Goal: Task Accomplishment & Management: Manage account settings

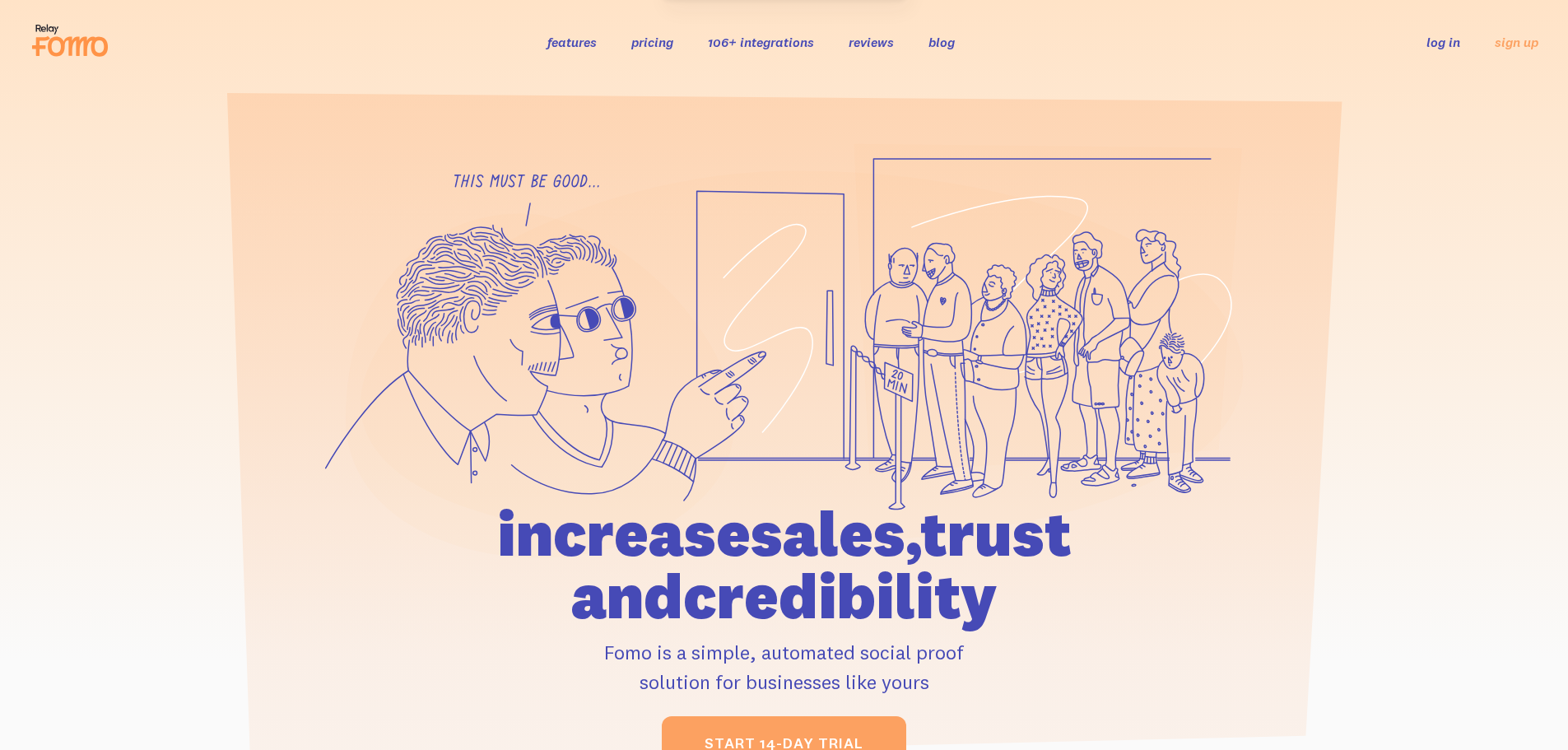
click at [1442, 42] on link "log in" at bounding box center [1443, 42] width 34 height 17
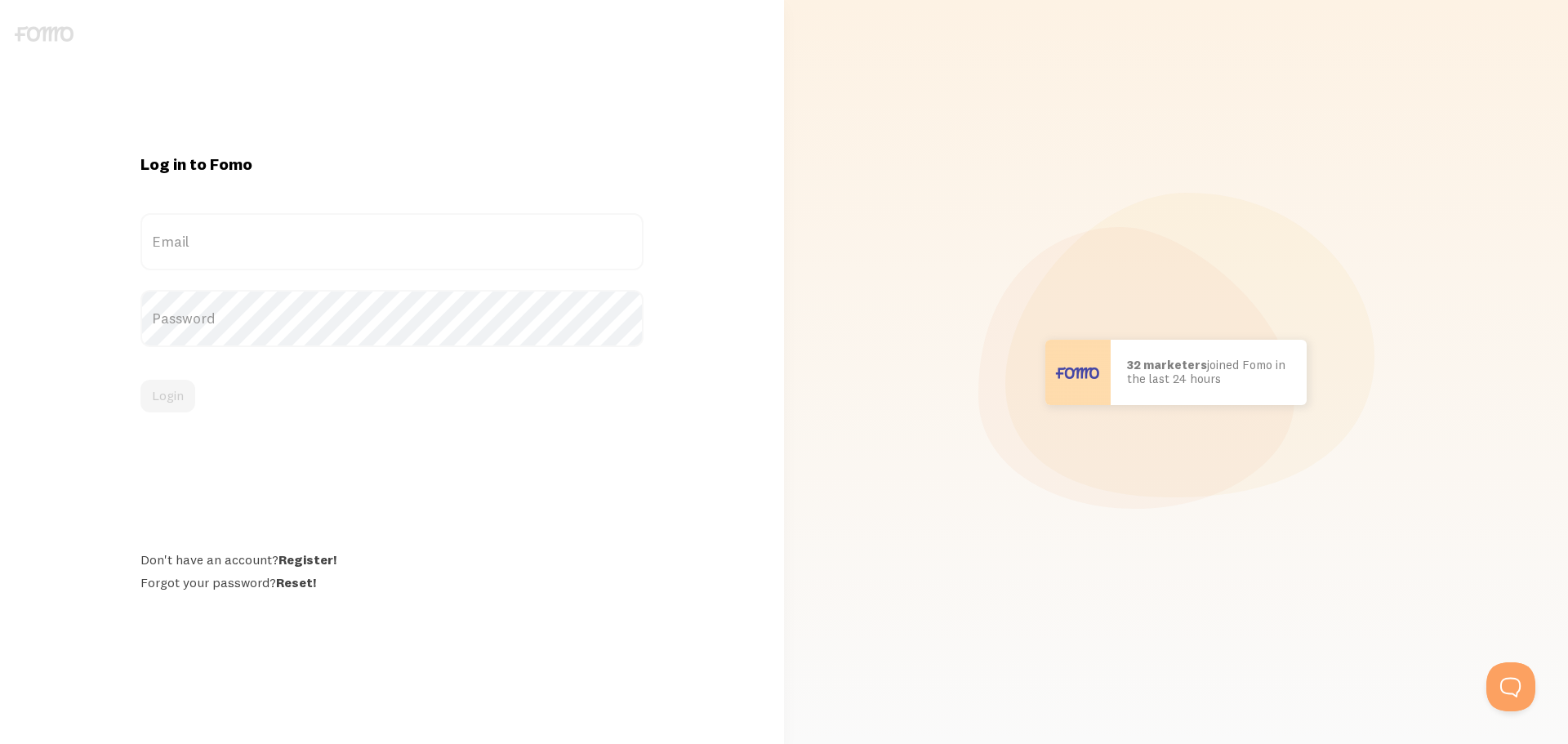
click at [243, 241] on label "Email" at bounding box center [392, 241] width 503 height 57
click at [243, 241] on input "Email" at bounding box center [392, 241] width 503 height 57
click at [398, 241] on label "Email" at bounding box center [392, 241] width 503 height 57
click at [398, 241] on input "Email" at bounding box center [392, 241] width 503 height 57
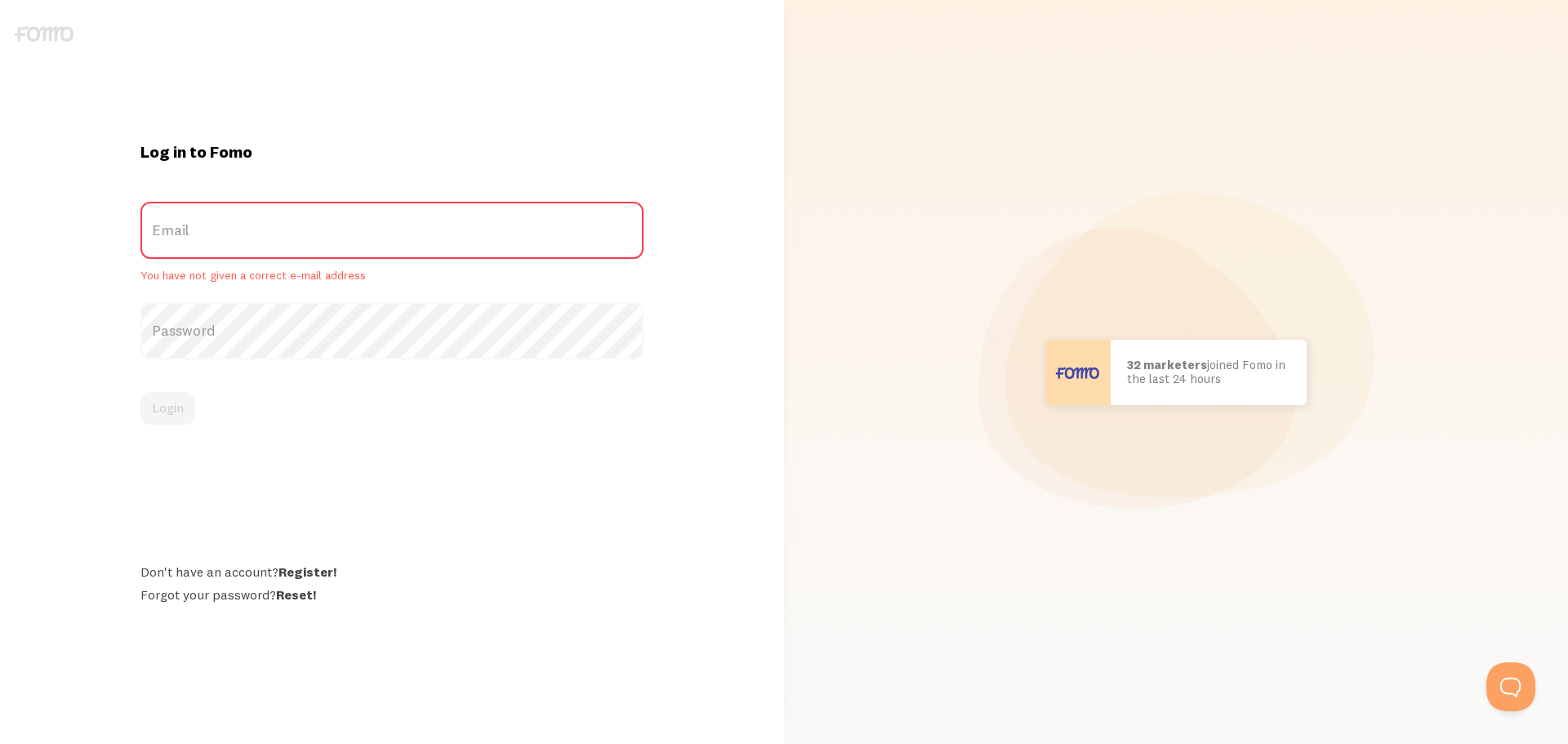
click at [398, 240] on label "Email" at bounding box center [392, 229] width 503 height 57
click at [398, 240] on input "Email" at bounding box center [392, 229] width 503 height 57
click at [407, 236] on label "Email" at bounding box center [392, 229] width 503 height 57
click at [407, 236] on input "Email" at bounding box center [392, 229] width 503 height 57
click at [408, 236] on label "Email" at bounding box center [392, 229] width 503 height 57
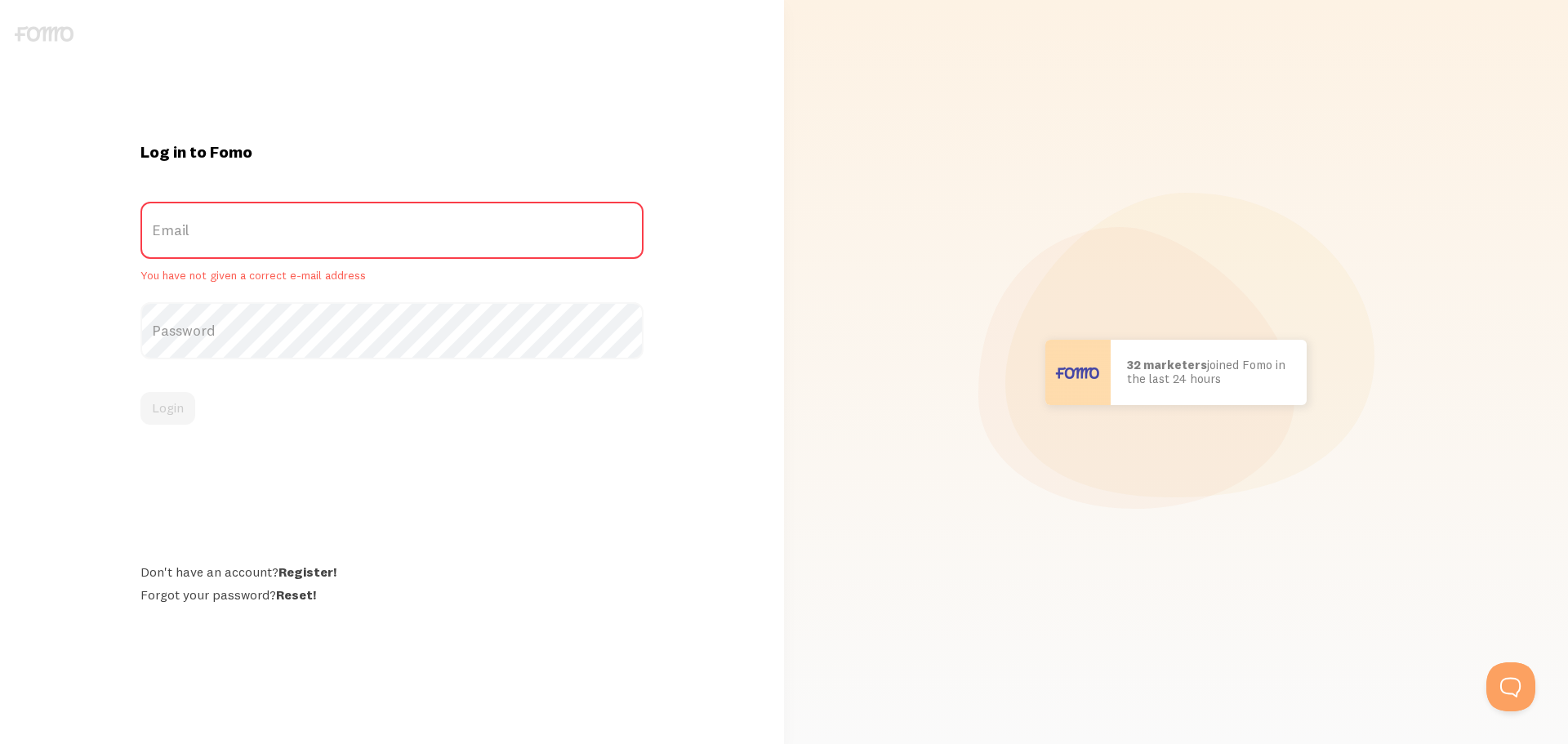
click at [408, 236] on input "Email" at bounding box center [392, 229] width 503 height 57
click at [410, 236] on label "Email" at bounding box center [392, 229] width 503 height 57
click at [410, 236] on input "Email" at bounding box center [392, 229] width 503 height 57
click at [410, 236] on label "Email" at bounding box center [392, 229] width 503 height 57
click at [410, 236] on input "Email" at bounding box center [392, 229] width 503 height 57
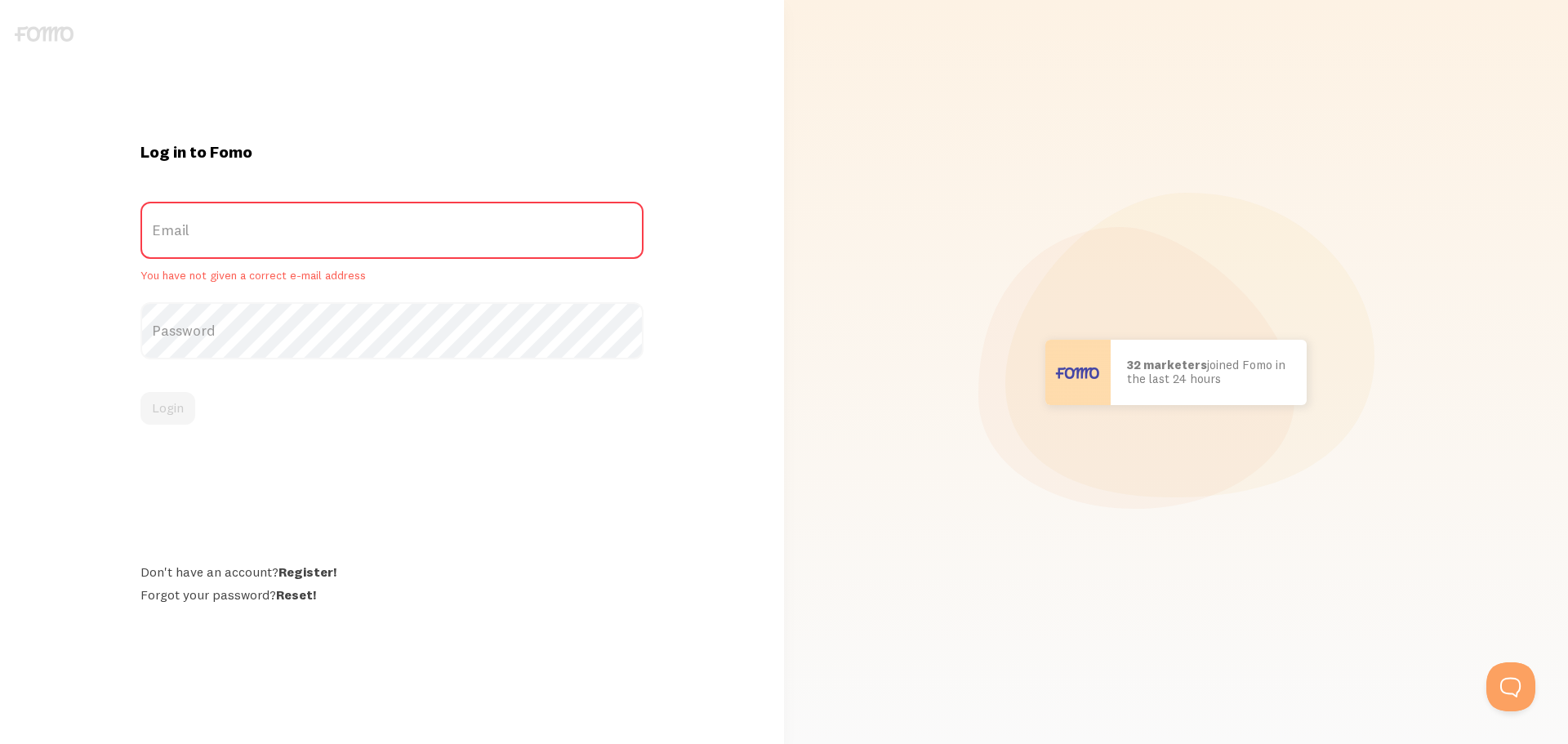
click at [266, 228] on label "Email" at bounding box center [392, 229] width 503 height 57
click at [266, 228] on input "Email" at bounding box center [392, 229] width 503 height 57
drag, startPoint x: 266, startPoint y: 229, endPoint x: 265, endPoint y: 237, distance: 8.1
click at [265, 236] on label "Email" at bounding box center [392, 229] width 503 height 57
click at [265, 236] on input "Email" at bounding box center [392, 229] width 503 height 57
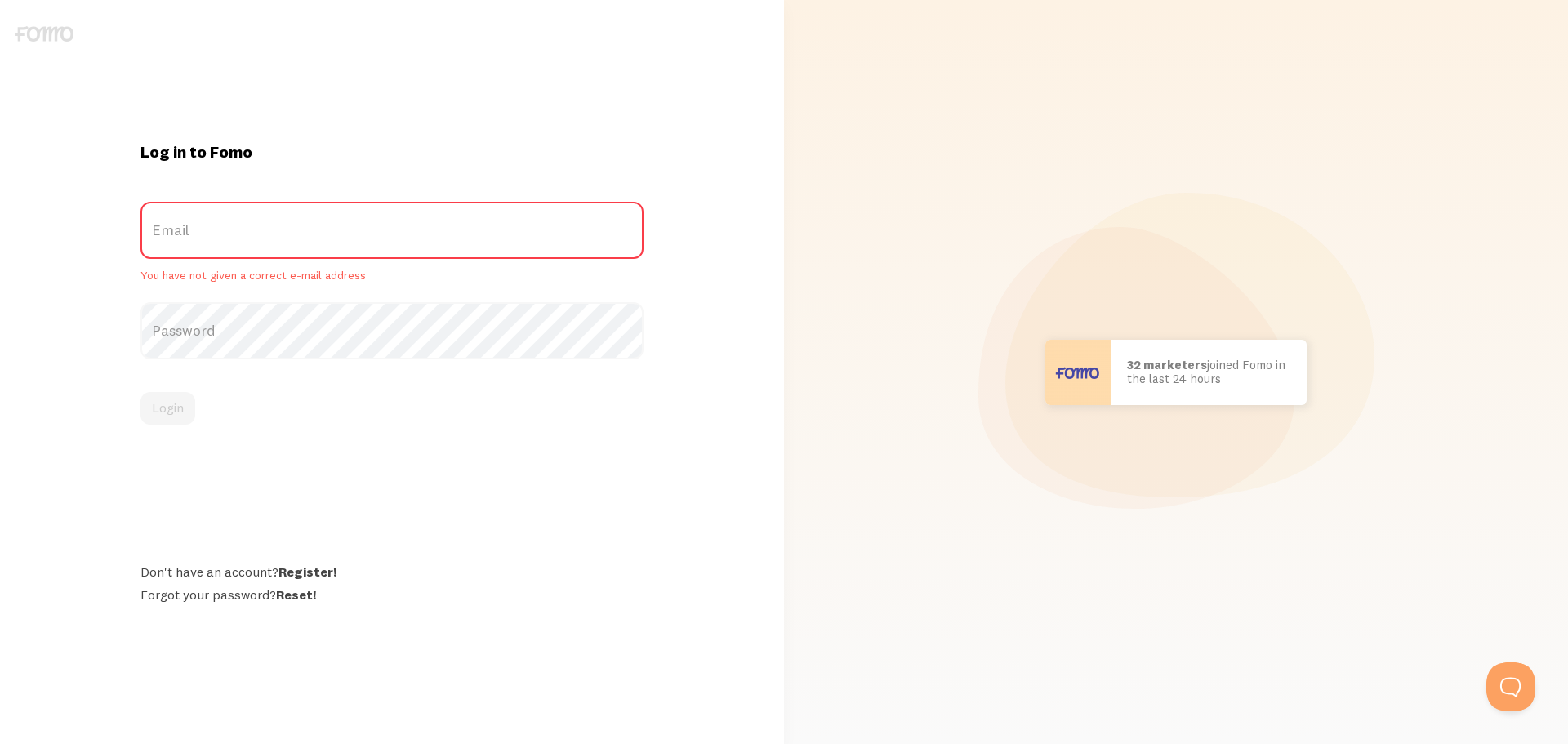
drag, startPoint x: 261, startPoint y: 324, endPoint x: 262, endPoint y: 278, distance: 46.0
click at [261, 324] on label "Password" at bounding box center [392, 331] width 503 height 57
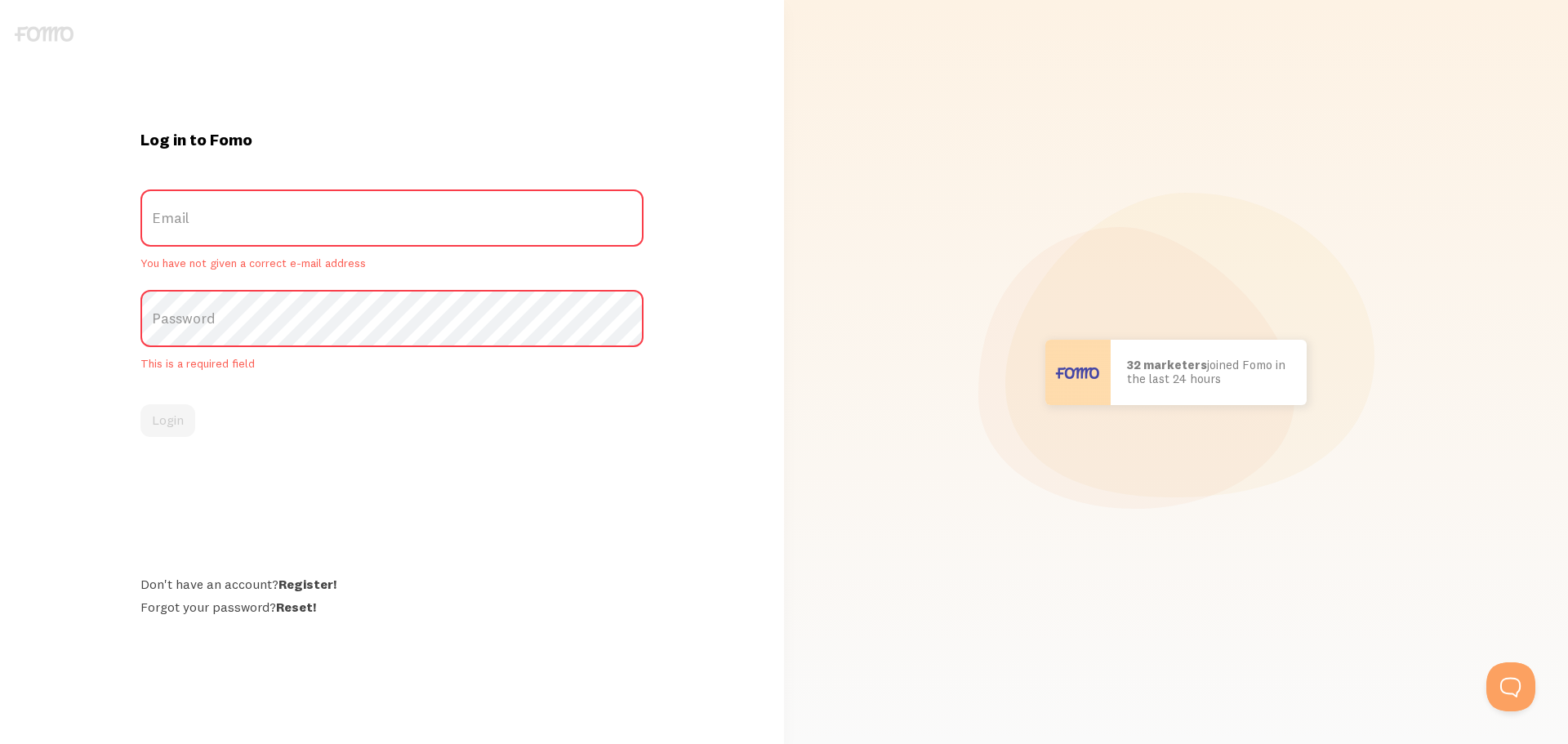
click at [272, 221] on label "Email" at bounding box center [392, 218] width 503 height 57
click at [272, 221] on input "Email" at bounding box center [392, 218] width 503 height 57
click at [272, 221] on label "Email" at bounding box center [392, 218] width 503 height 57
click at [272, 221] on input "Email" at bounding box center [392, 218] width 503 height 57
click at [272, 221] on label "Email" at bounding box center [392, 218] width 503 height 57
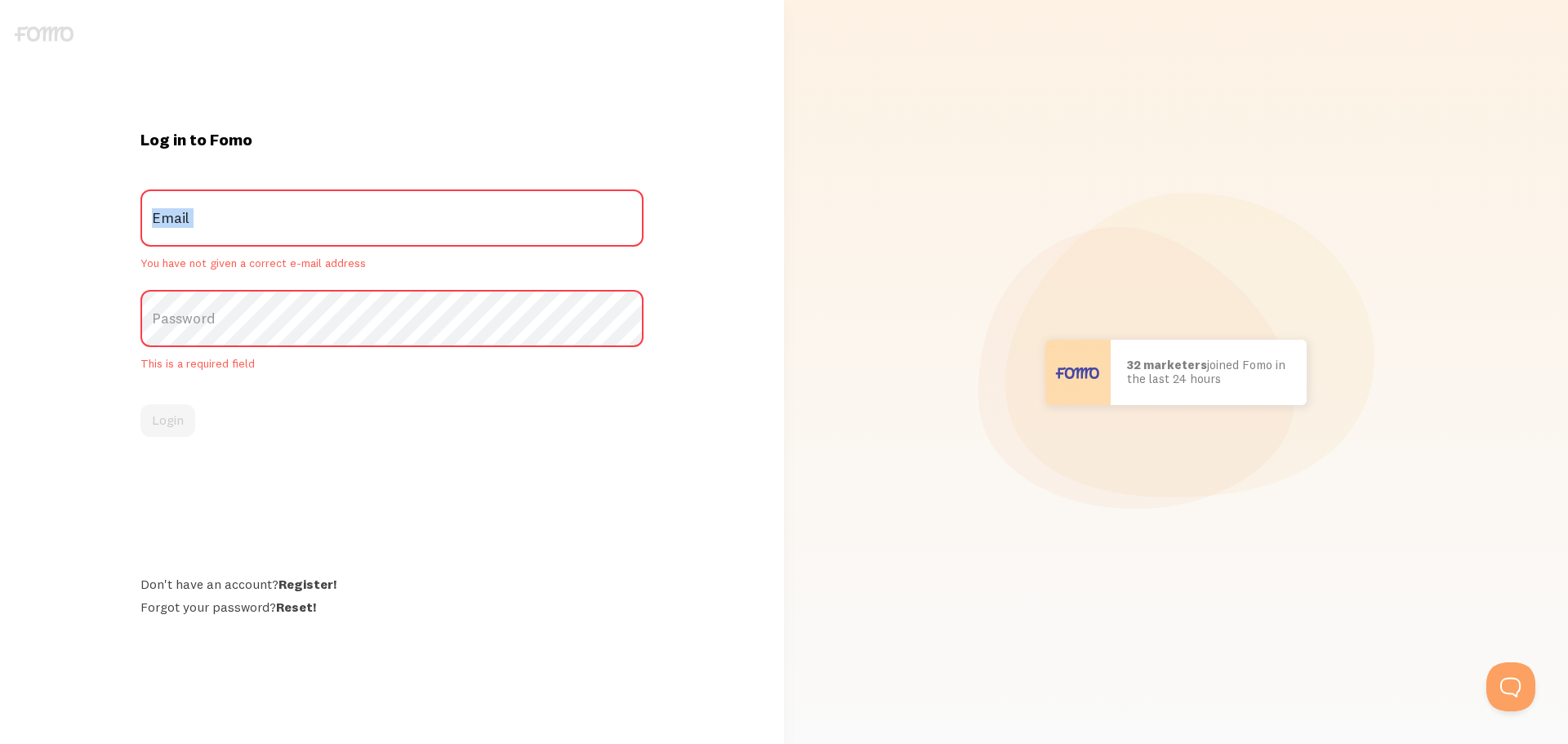
click at [272, 221] on input "Email" at bounding box center [392, 218] width 503 height 57
click at [272, 221] on label "Email" at bounding box center [392, 218] width 503 height 57
click at [272, 221] on input "Email" at bounding box center [392, 218] width 503 height 57
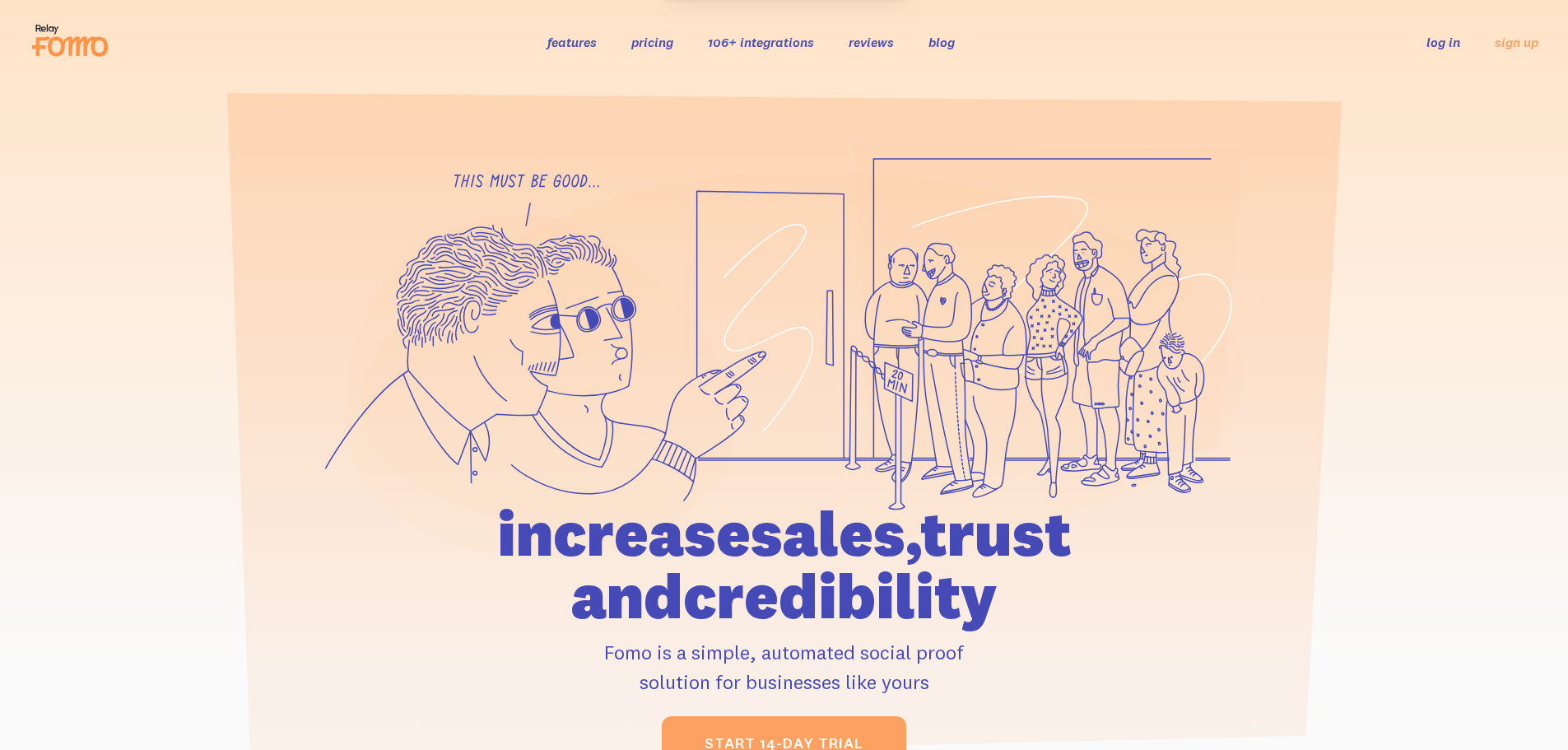
click at [1443, 47] on link "log in" at bounding box center [1443, 42] width 34 height 17
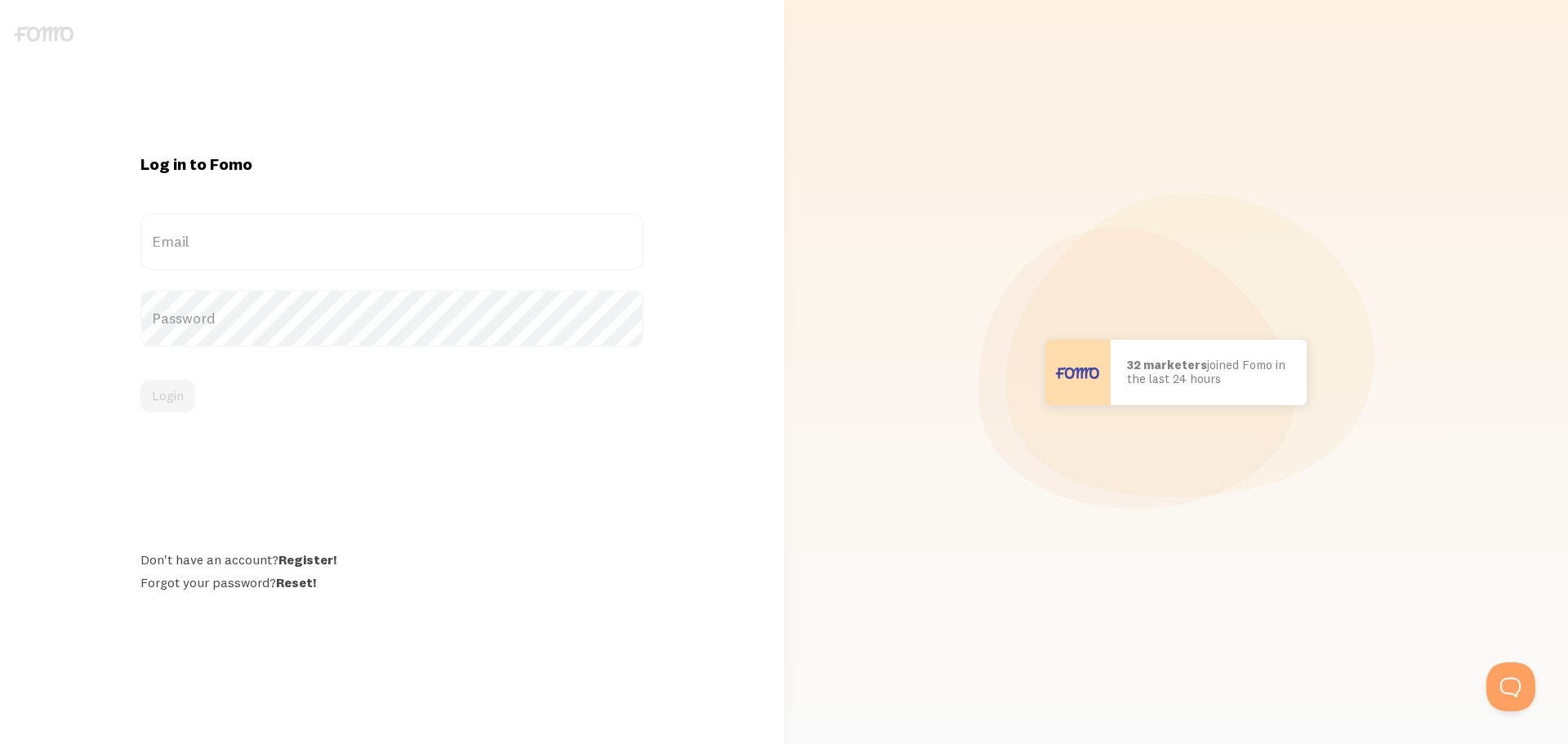
click at [236, 255] on label "Email" at bounding box center [392, 241] width 503 height 57
click at [236, 255] on input "Email" at bounding box center [392, 241] width 503 height 57
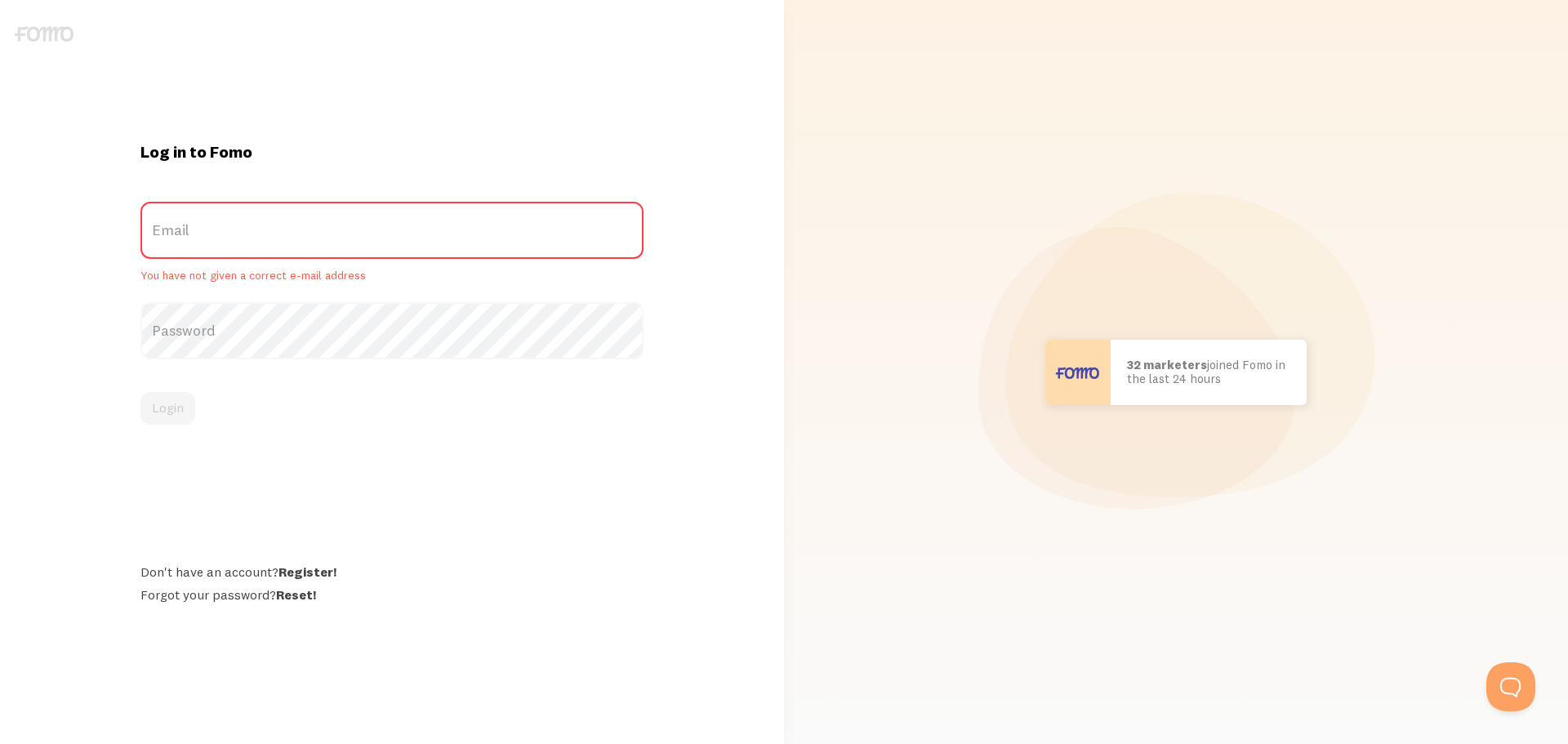
click at [221, 246] on label "Email" at bounding box center [392, 229] width 503 height 57
click at [221, 246] on input "Email" at bounding box center [392, 229] width 503 height 57
click at [233, 244] on label "Email" at bounding box center [392, 229] width 503 height 57
click at [233, 244] on input "Email" at bounding box center [392, 229] width 503 height 57
click at [236, 244] on label "Email" at bounding box center [392, 229] width 503 height 57
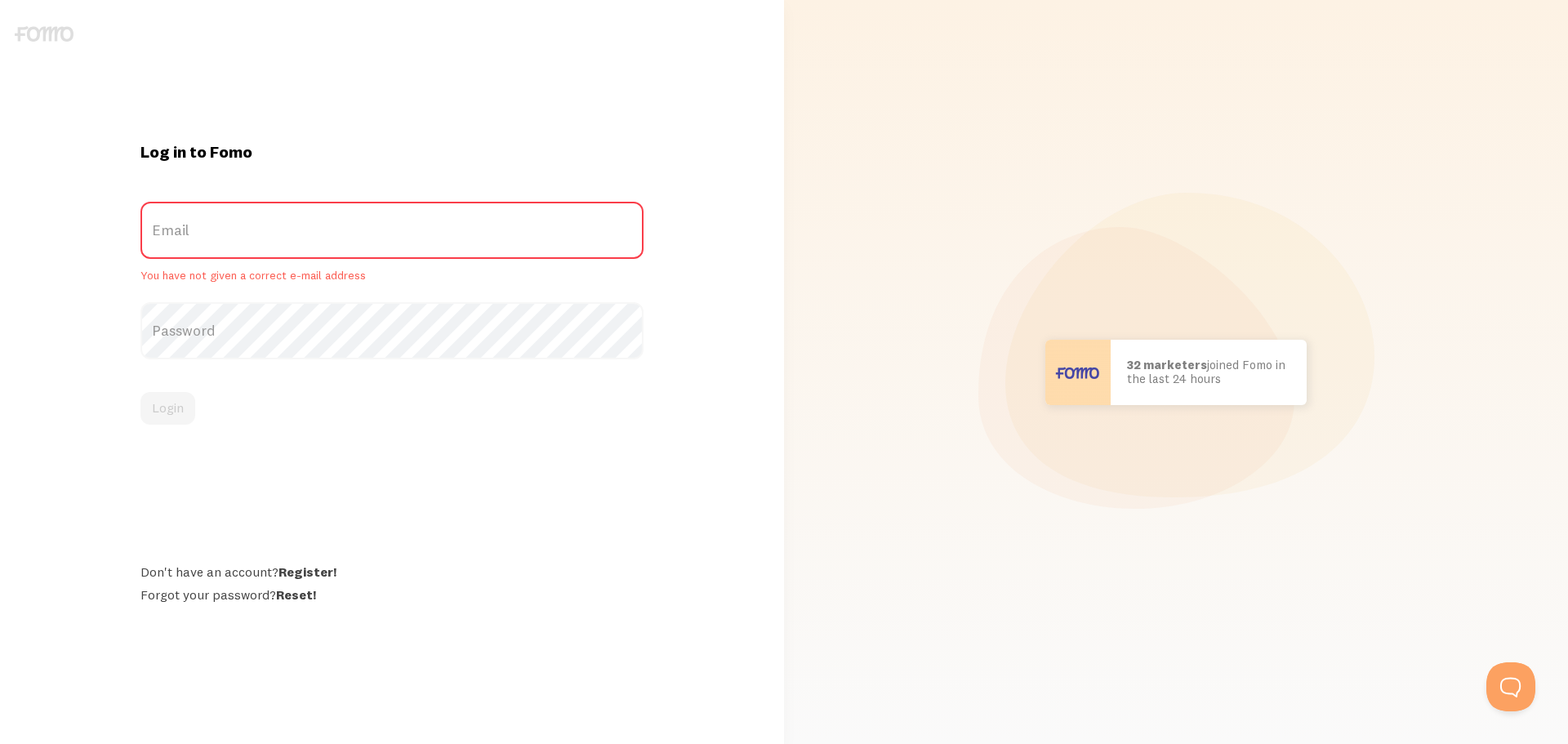
click at [236, 244] on input "Email" at bounding box center [392, 229] width 503 height 57
click at [236, 244] on label "Email" at bounding box center [392, 229] width 503 height 57
click at [236, 244] on input "Email" at bounding box center [392, 229] width 503 height 57
click at [299, 232] on label "Email" at bounding box center [392, 229] width 503 height 57
click at [299, 232] on input "Email" at bounding box center [392, 229] width 503 height 57
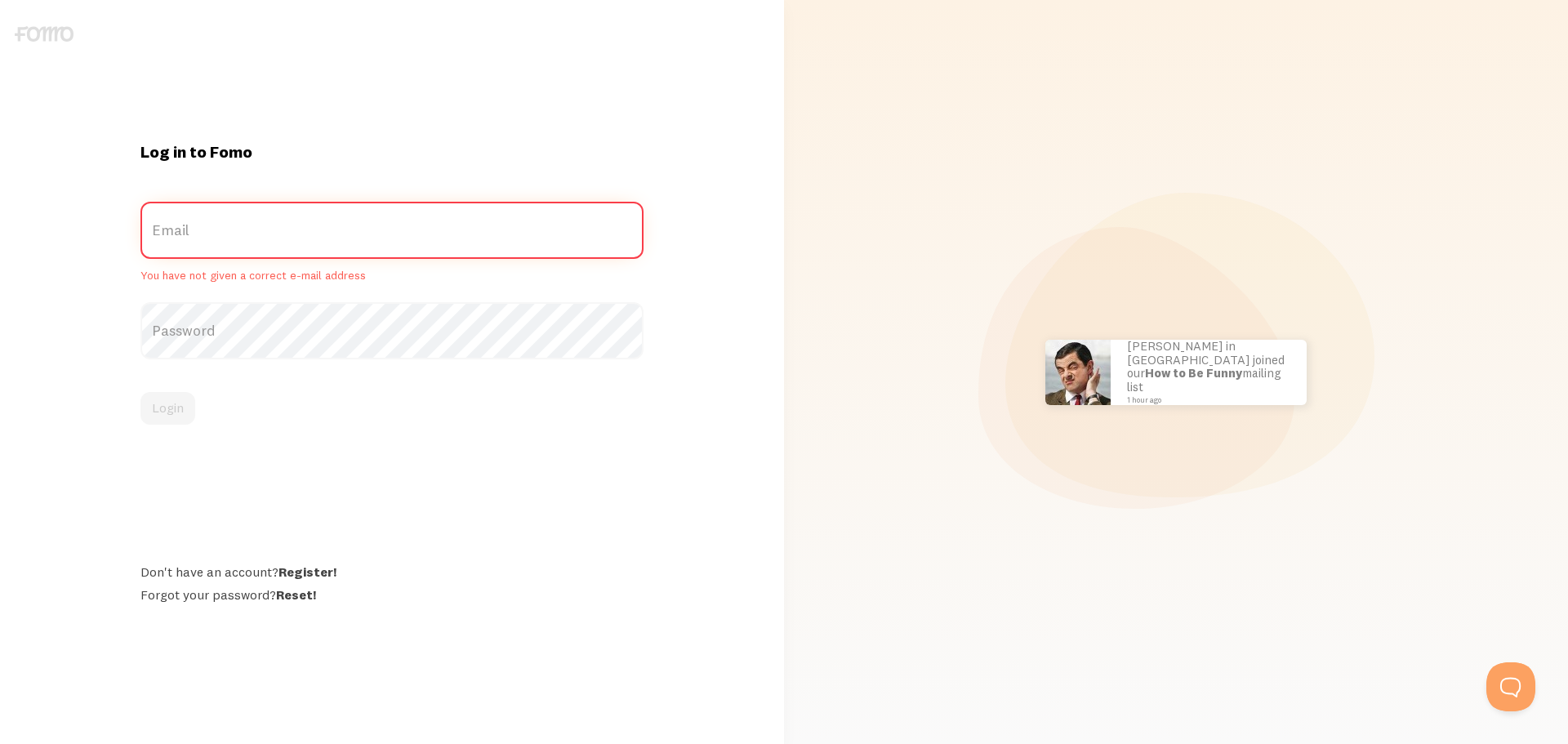
paste input "[EMAIL_ADDRESS][DOMAIN_NAME]"
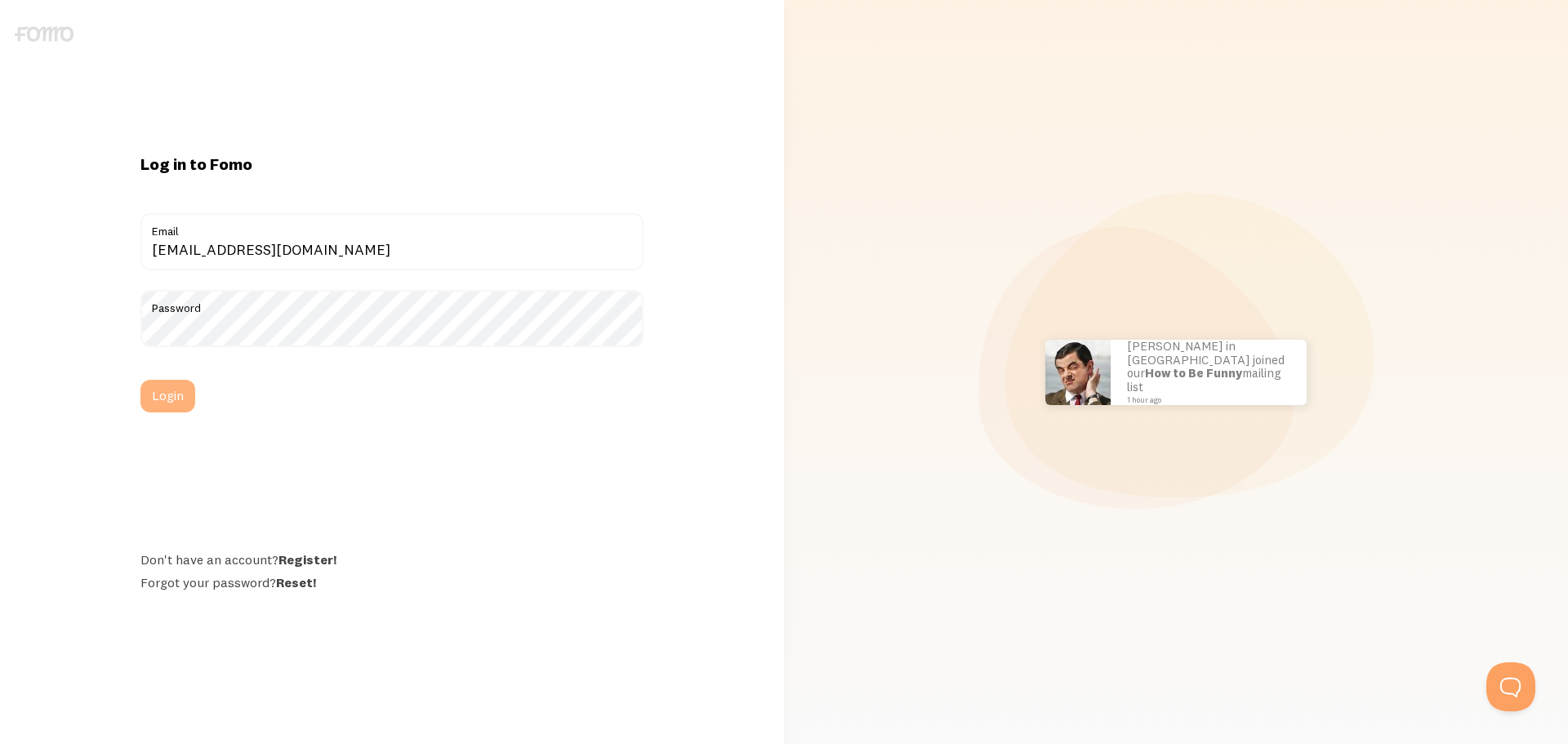
type input "[EMAIL_ADDRESS][DOMAIN_NAME]"
click at [173, 406] on button "Login" at bounding box center [168, 396] width 55 height 33
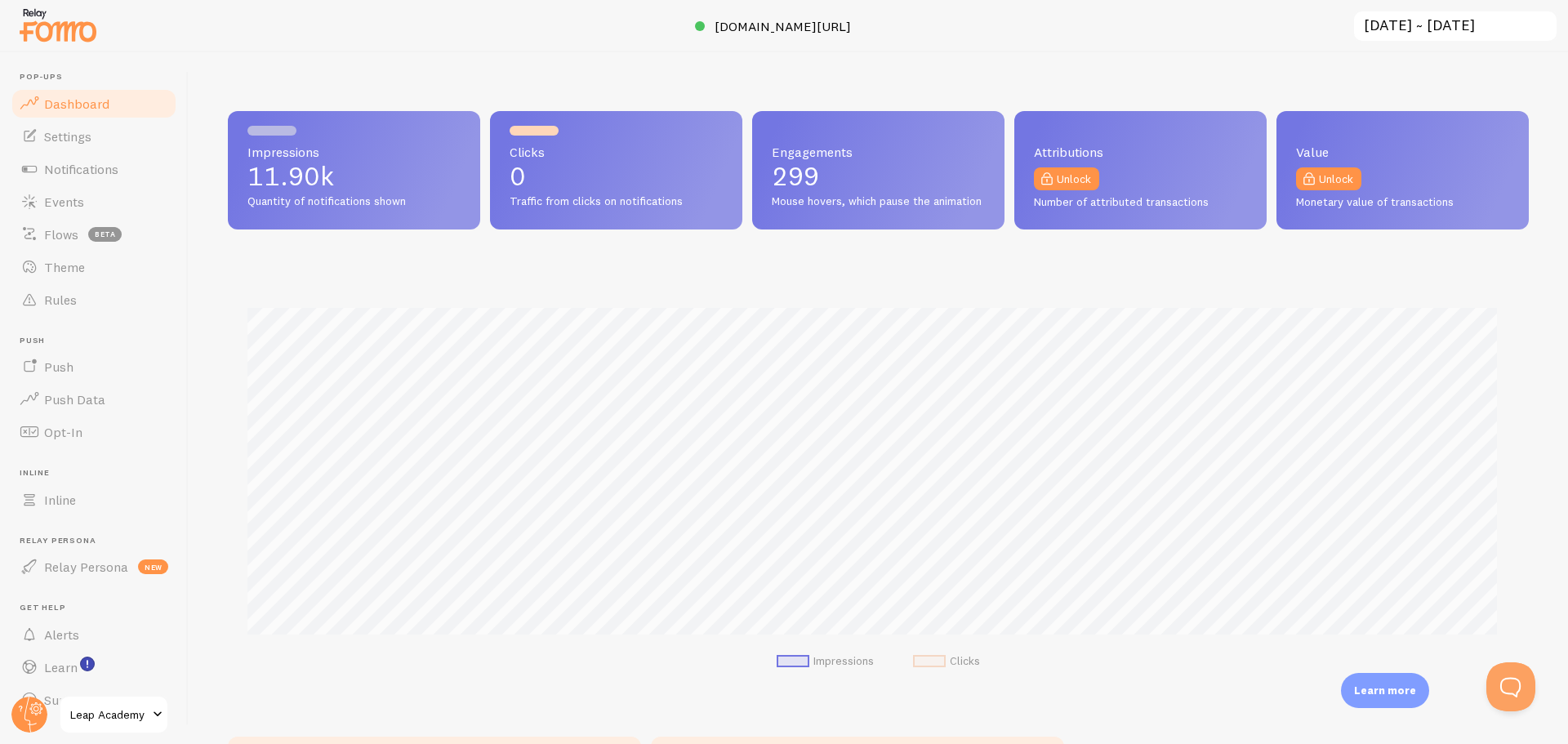
scroll to position [429, 1289]
click at [67, 226] on span "Flows" at bounding box center [61, 234] width 35 height 16
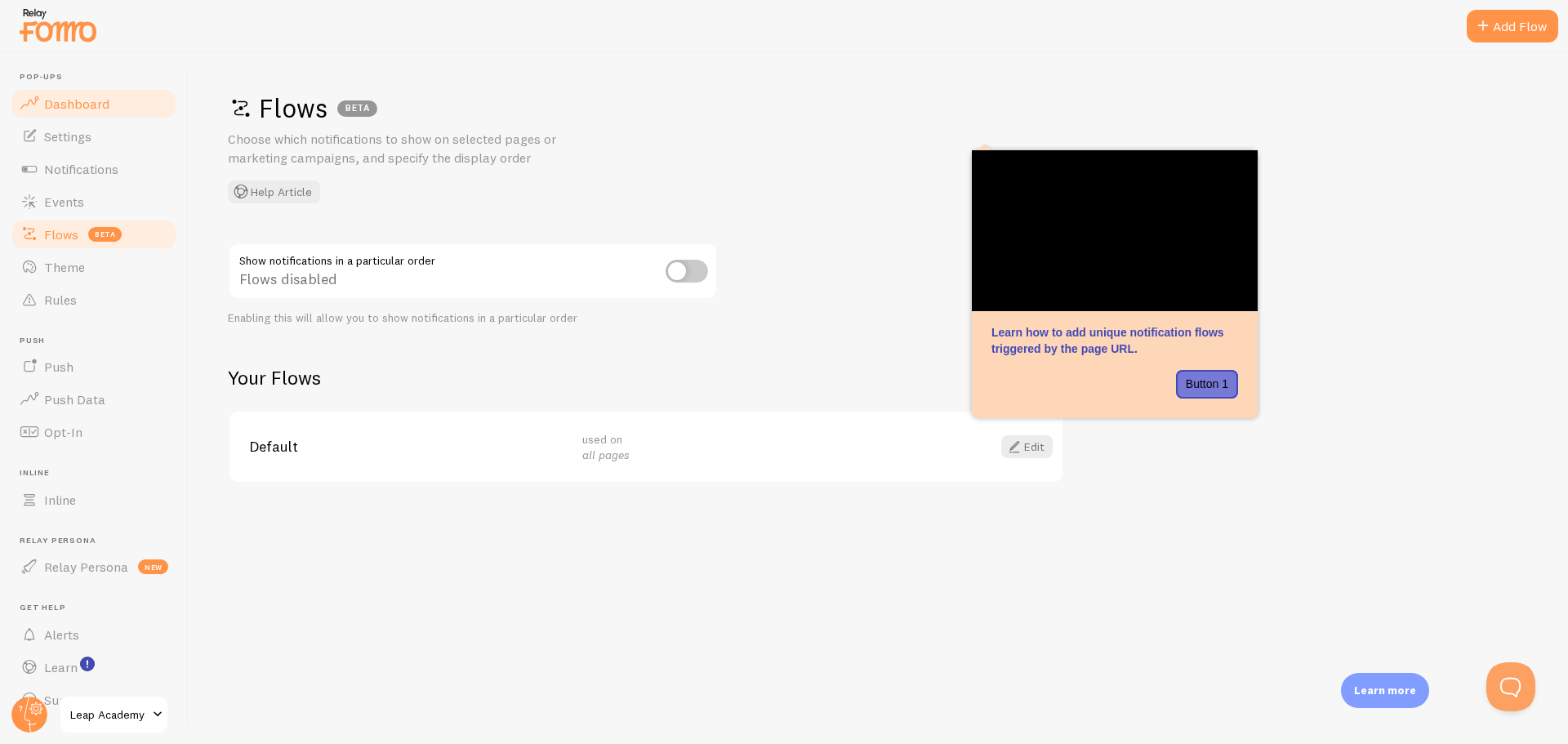
click at [83, 112] on link "Dashboard" at bounding box center [94, 104] width 169 height 33
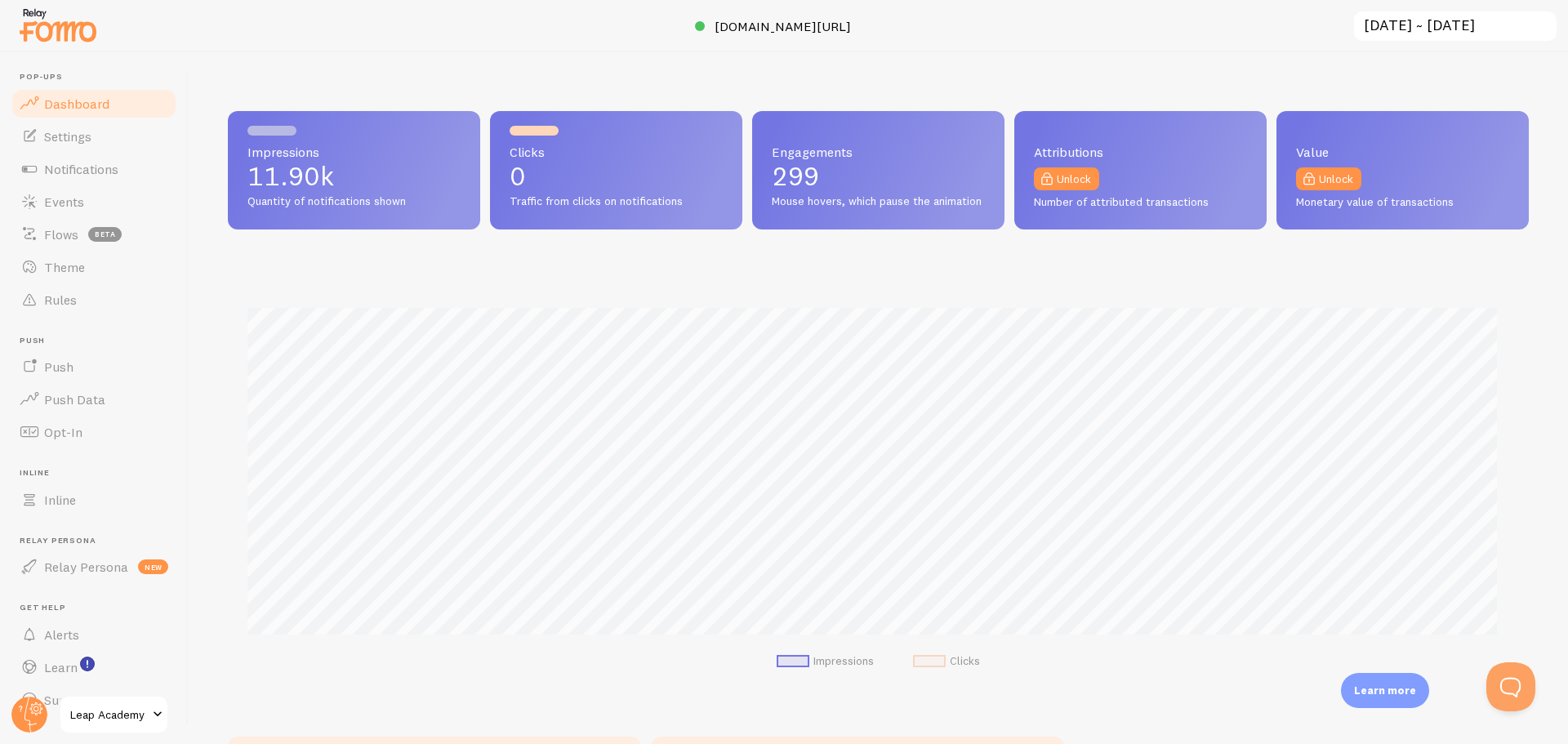
scroll to position [429, 1289]
click at [78, 132] on span "Settings" at bounding box center [67, 137] width 47 height 16
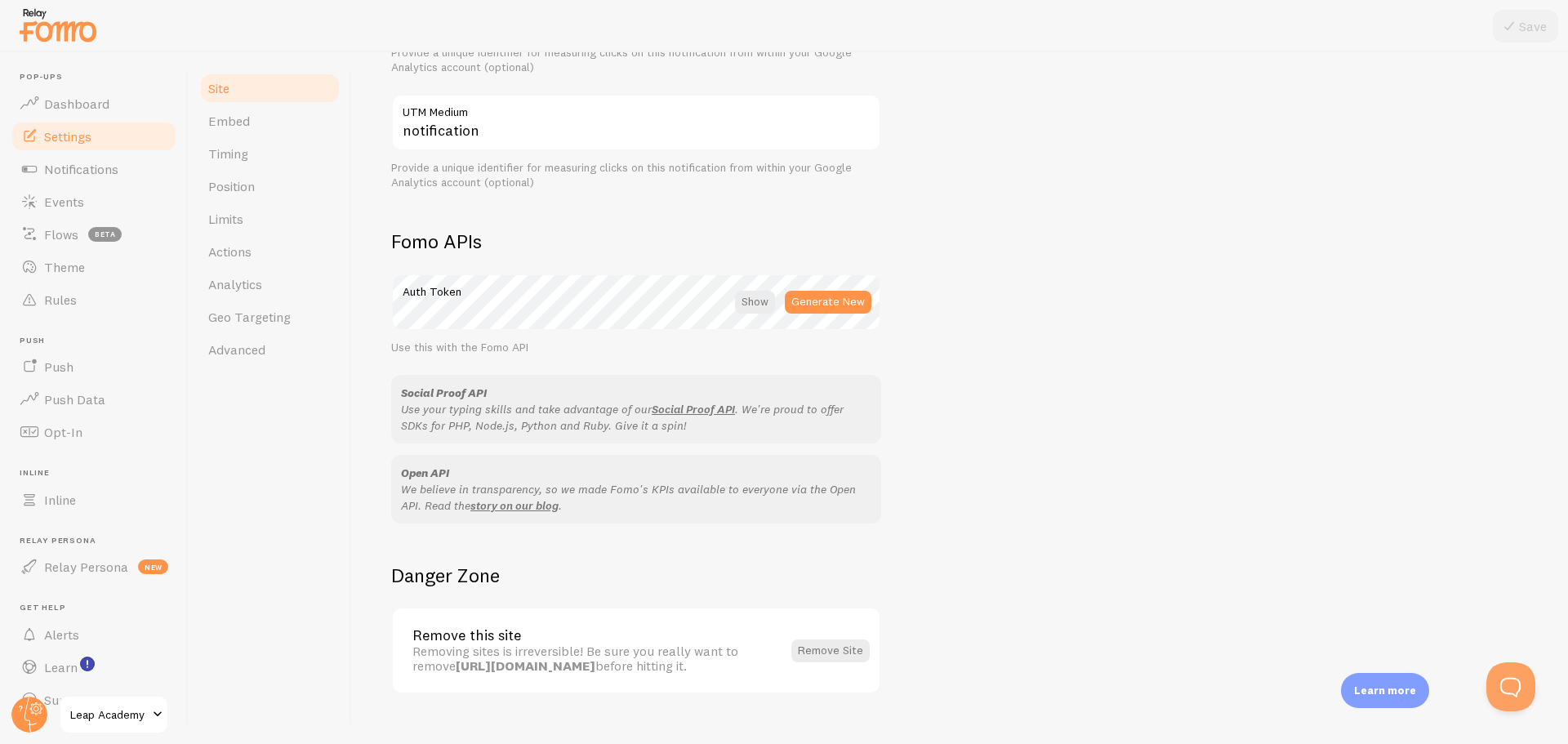
scroll to position [813, 0]
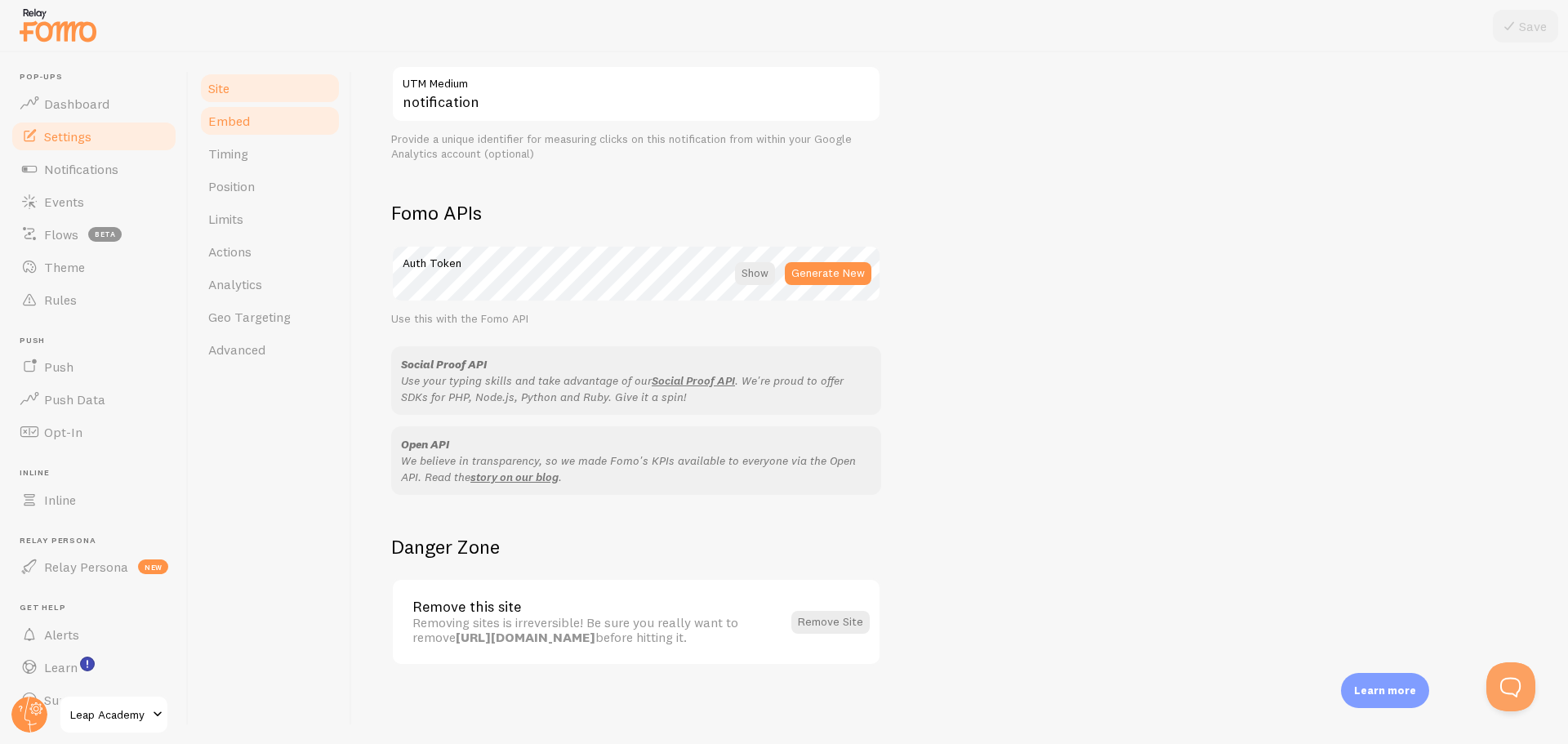
click at [230, 131] on link "Embed" at bounding box center [270, 121] width 143 height 33
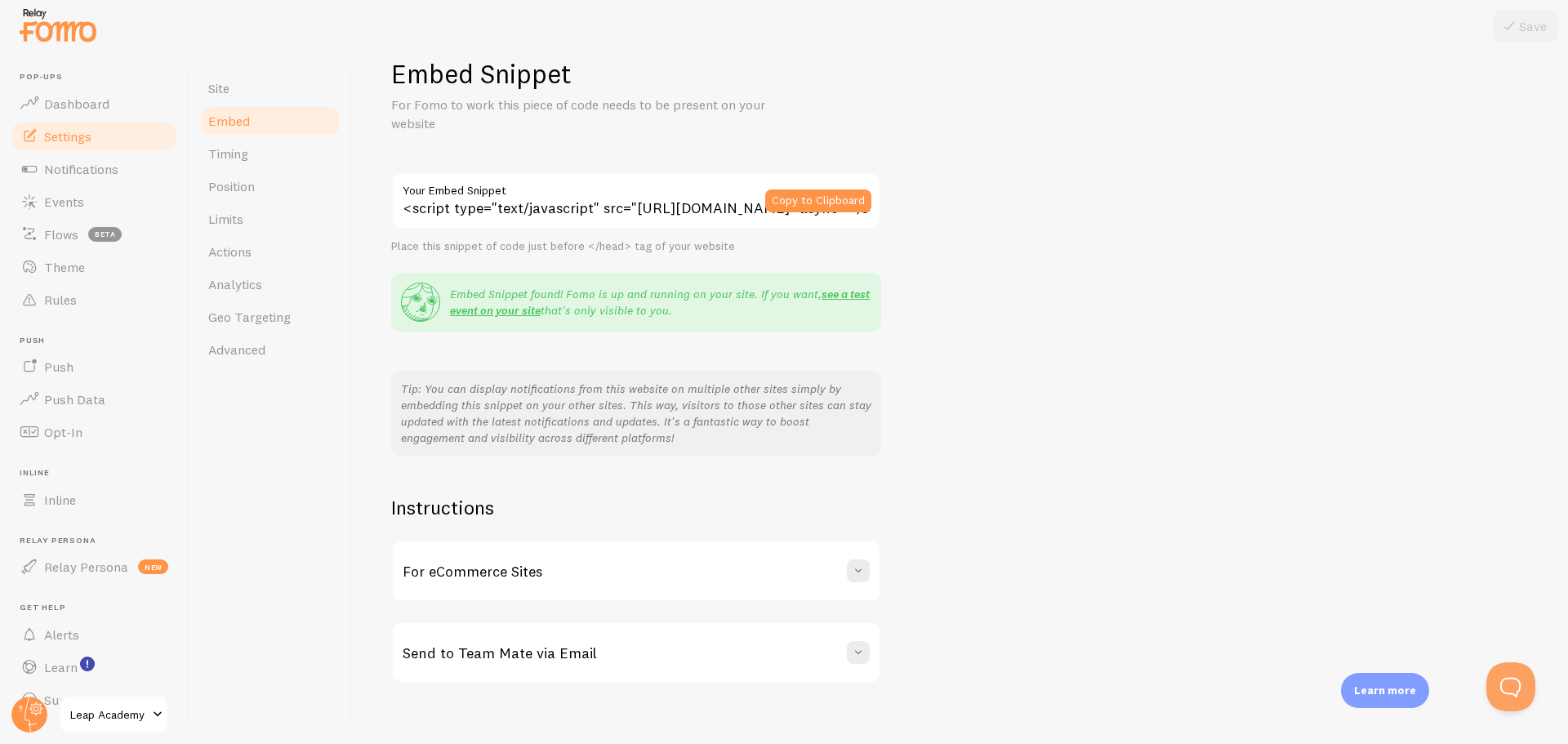
scroll to position [52, 0]
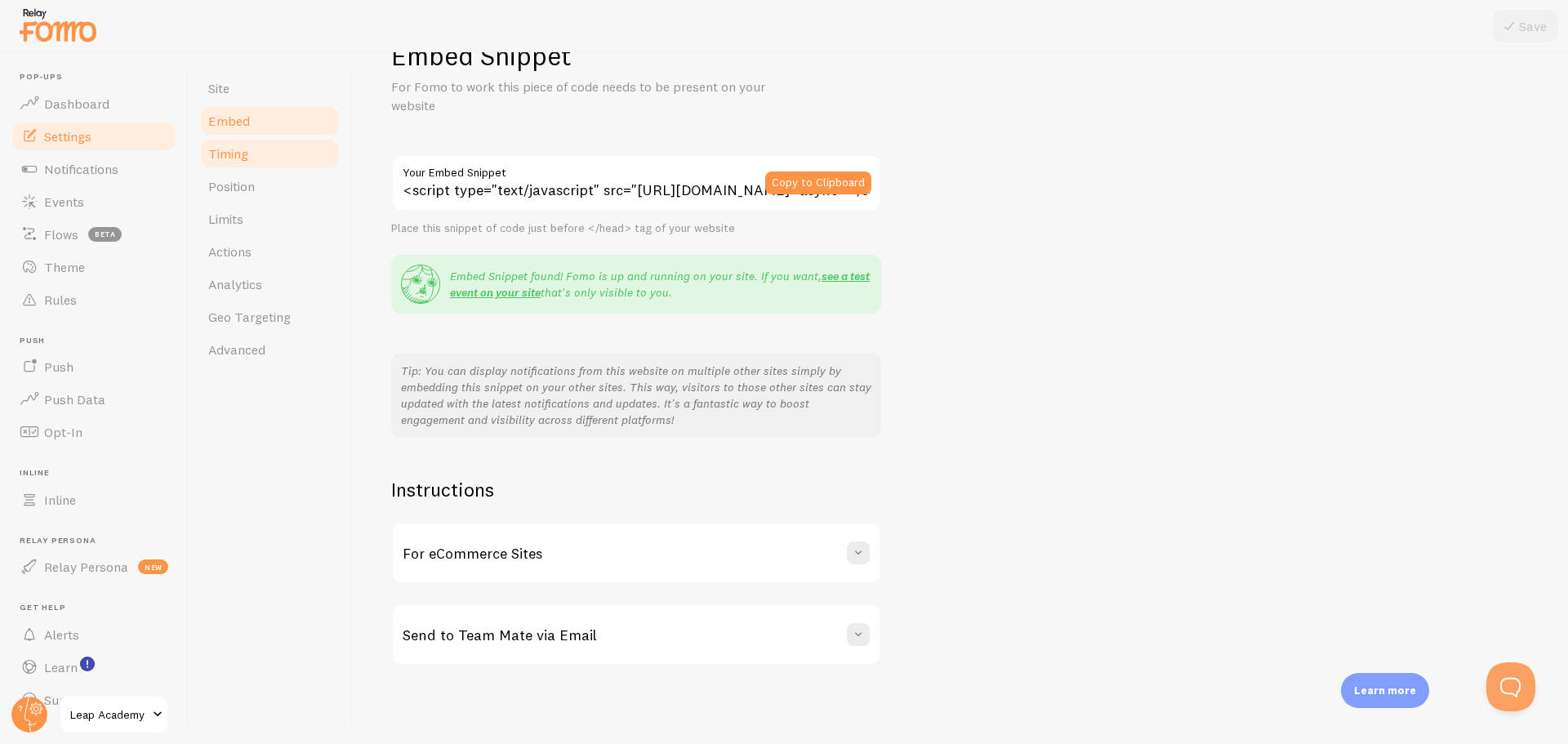
click at [239, 148] on span "Timing" at bounding box center [229, 154] width 40 height 16
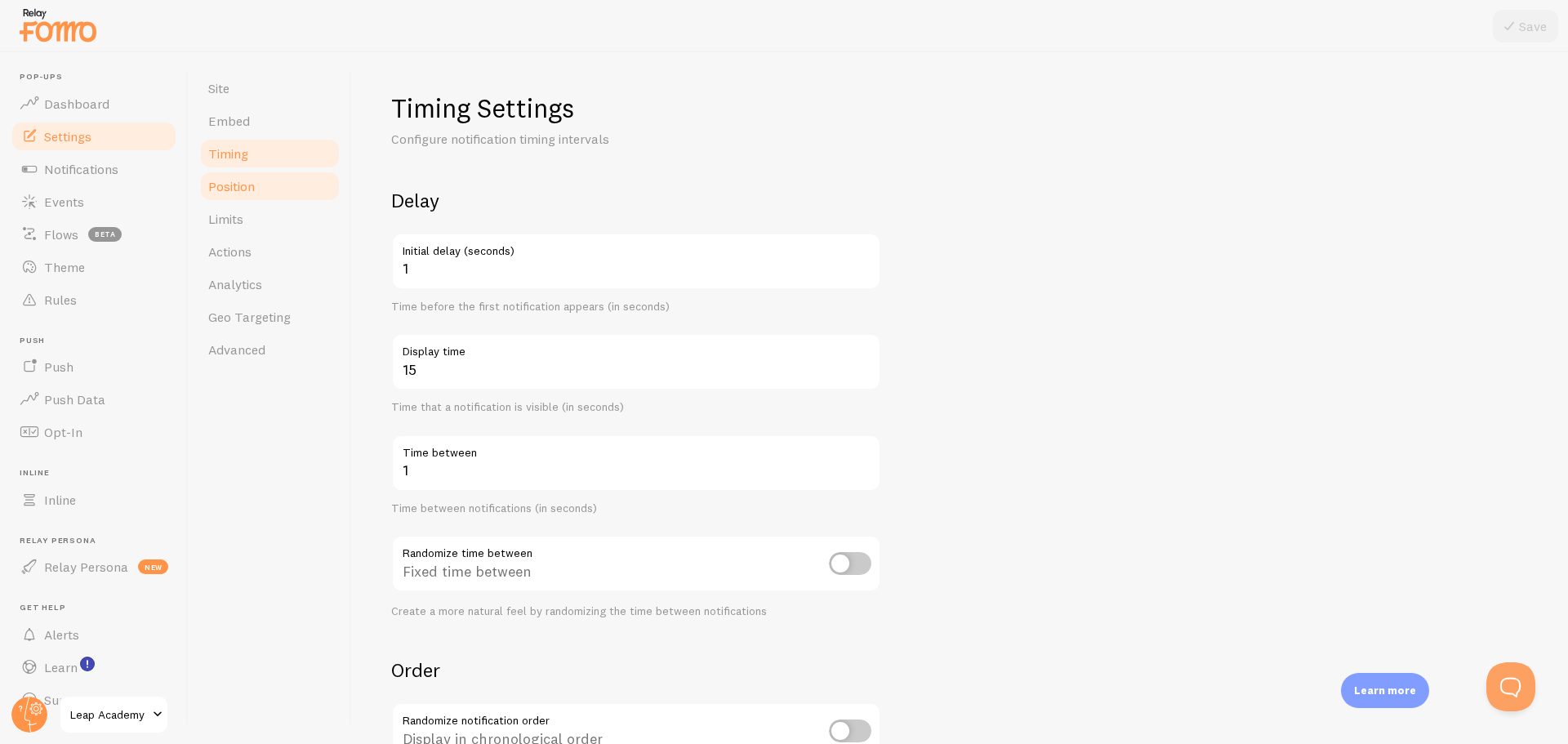
click at [253, 185] on span "Position" at bounding box center [231, 186] width 46 height 16
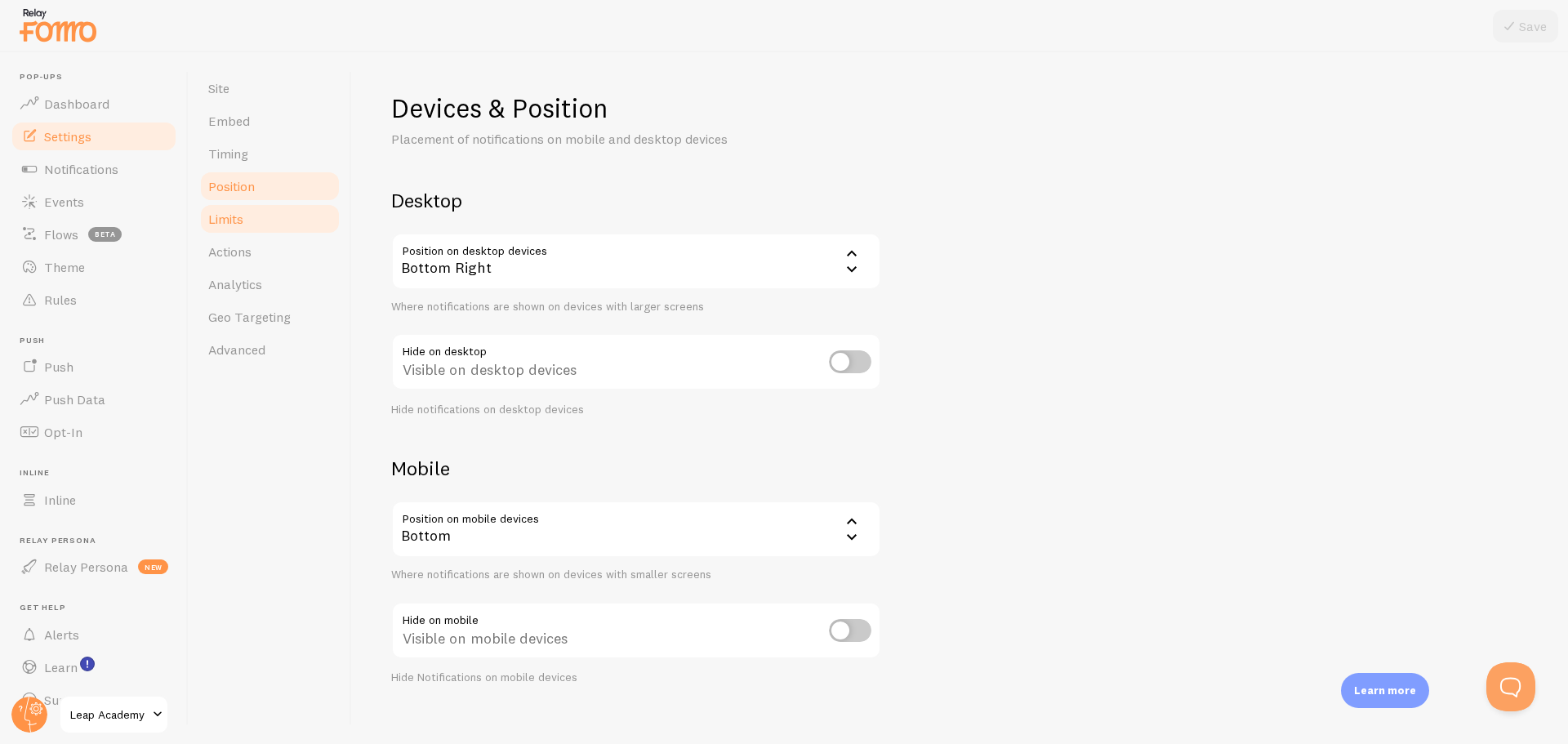
click at [249, 214] on link "Limits" at bounding box center [270, 219] width 143 height 33
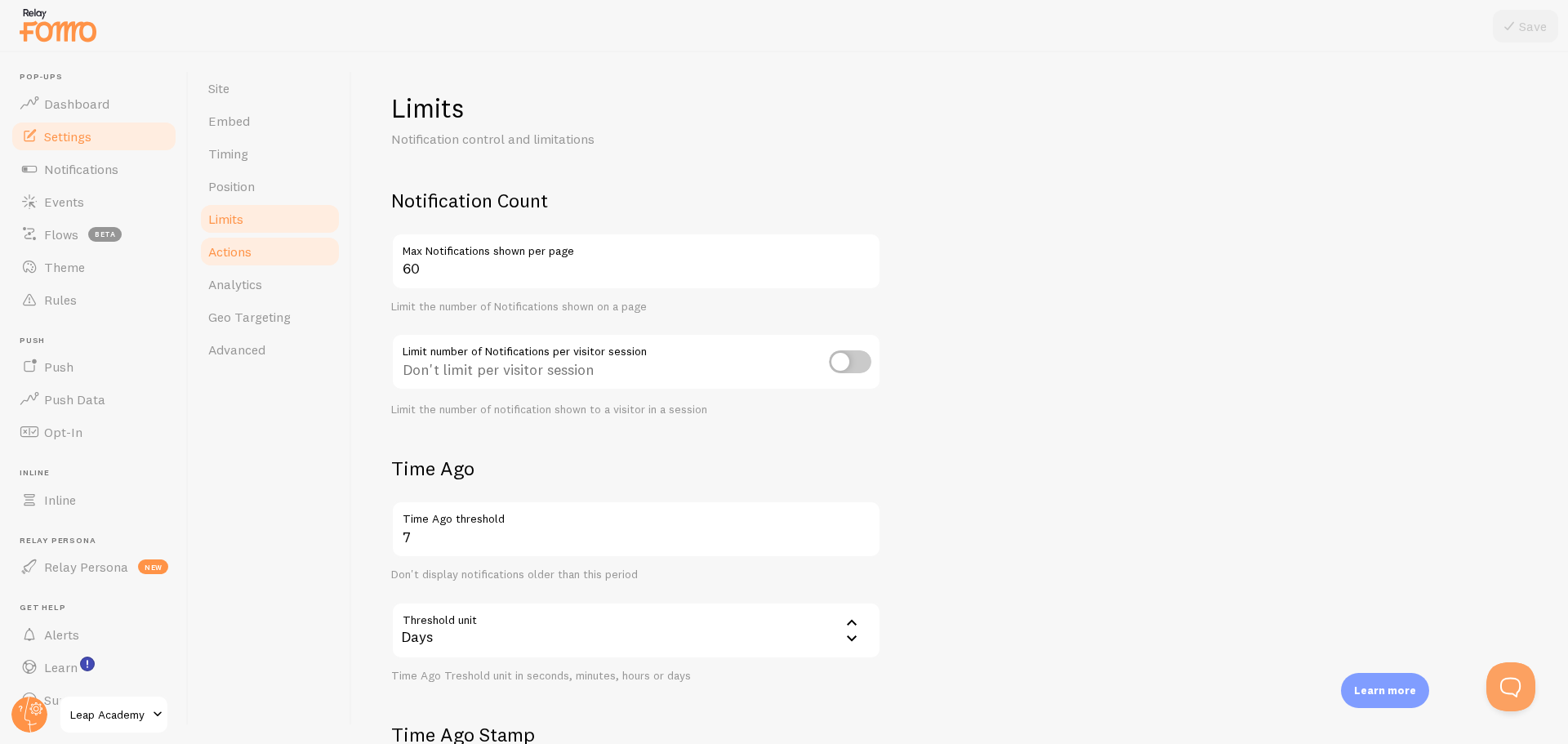
click at [245, 250] on span "Actions" at bounding box center [231, 251] width 44 height 16
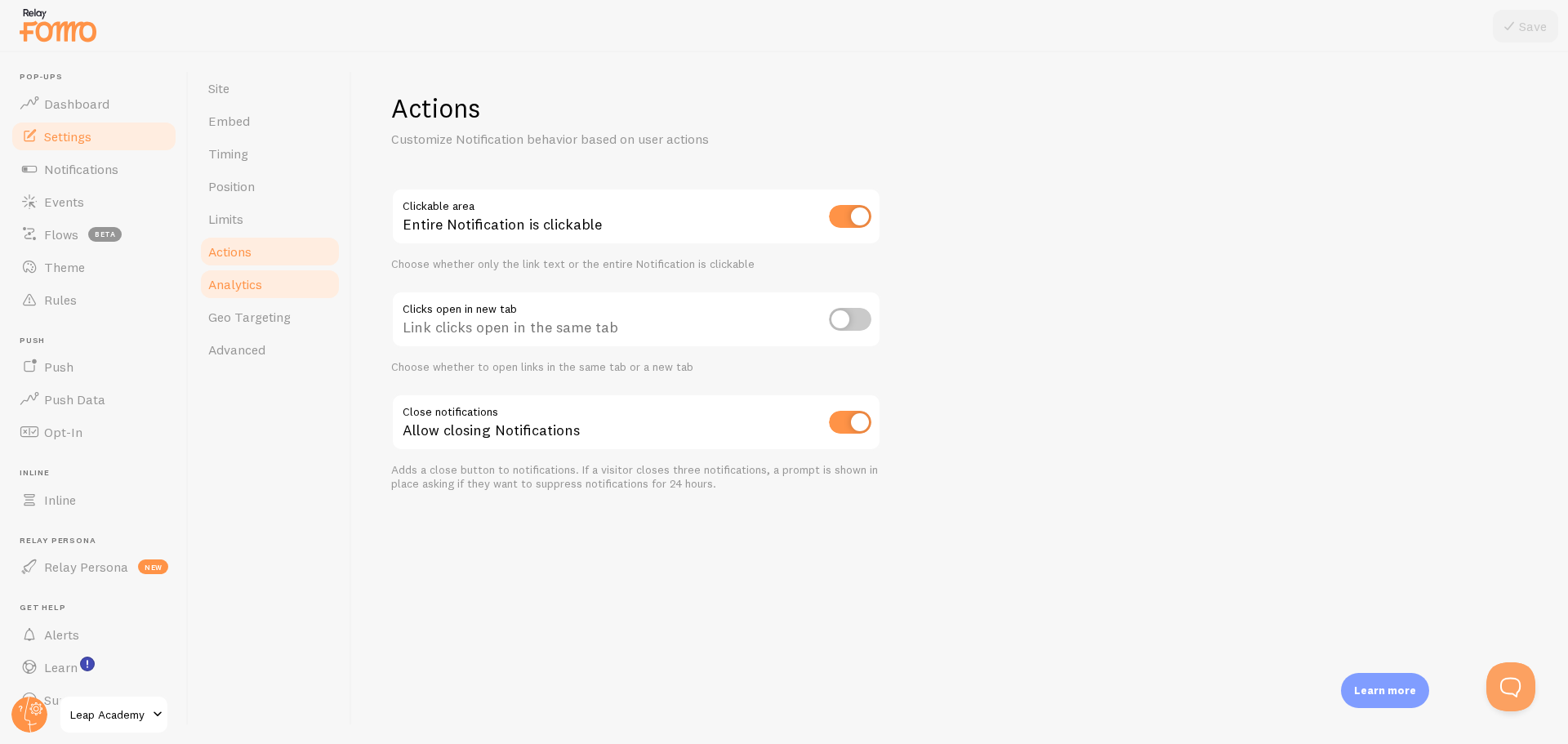
click at [243, 282] on span "Analytics" at bounding box center [235, 284] width 54 height 16
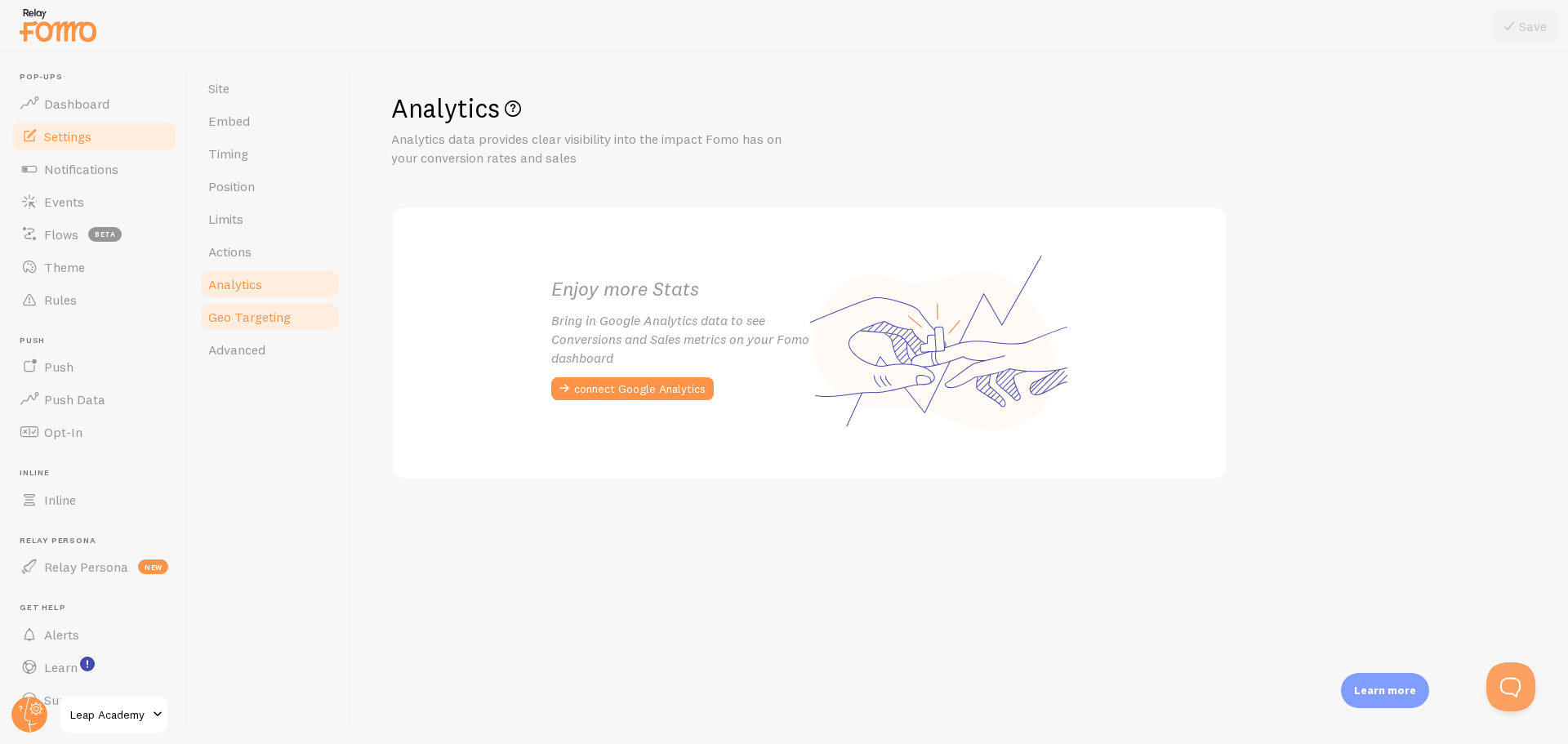
click at [249, 316] on span "Geo Targeting" at bounding box center [250, 317] width 83 height 16
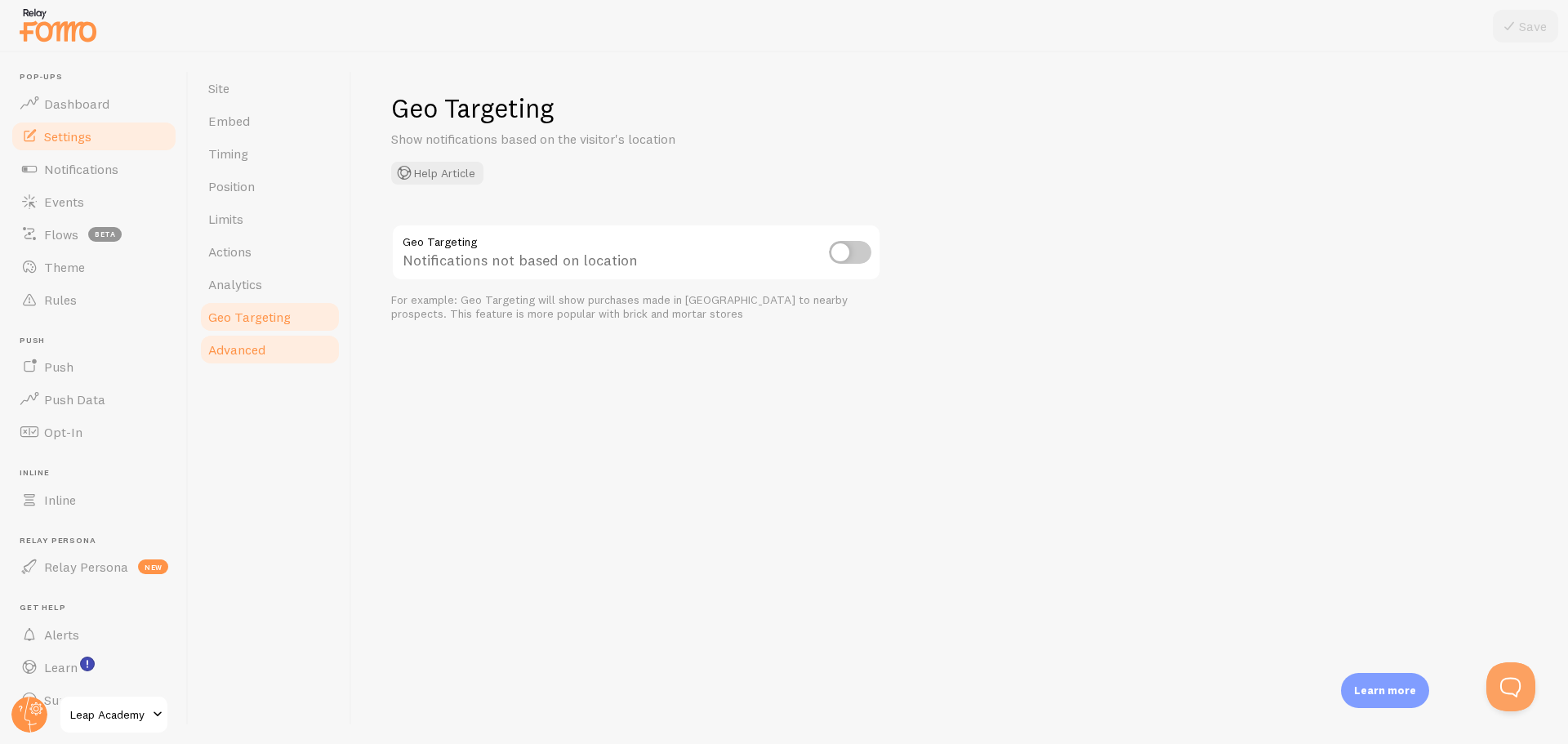
click at [249, 347] on span "Advanced" at bounding box center [237, 350] width 57 height 16
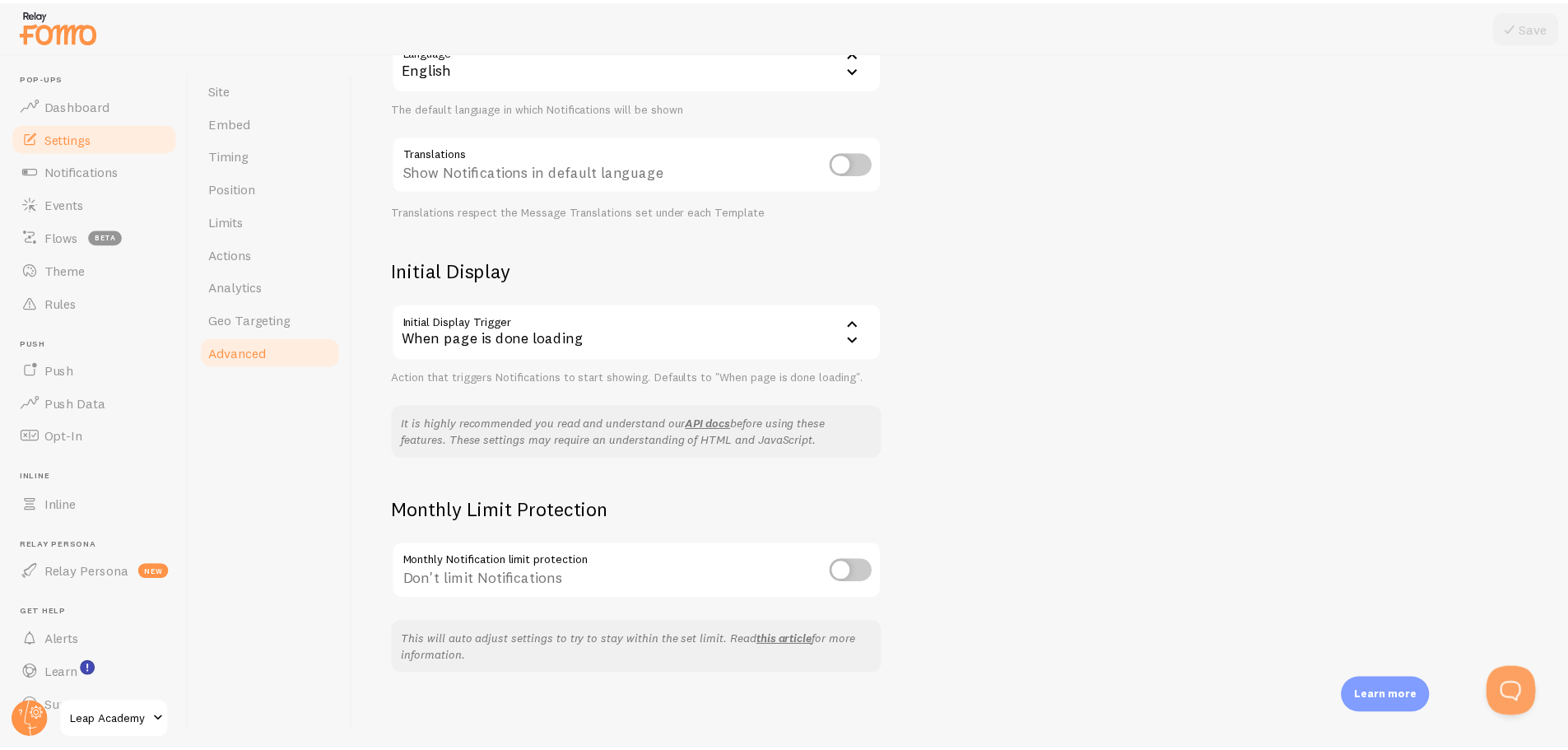
scroll to position [205, 0]
click at [59, 266] on span "Theme" at bounding box center [64, 269] width 41 height 17
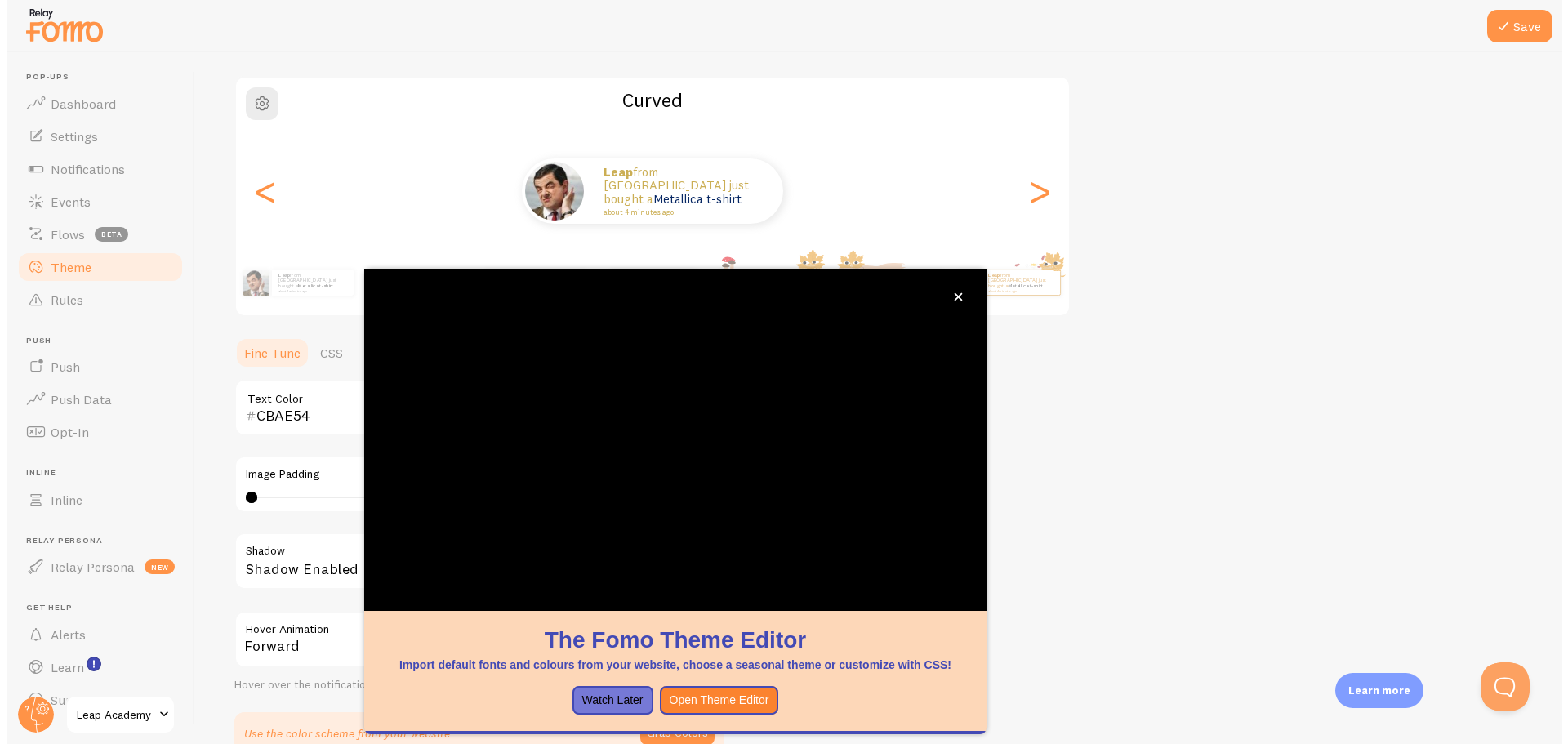
scroll to position [148, 0]
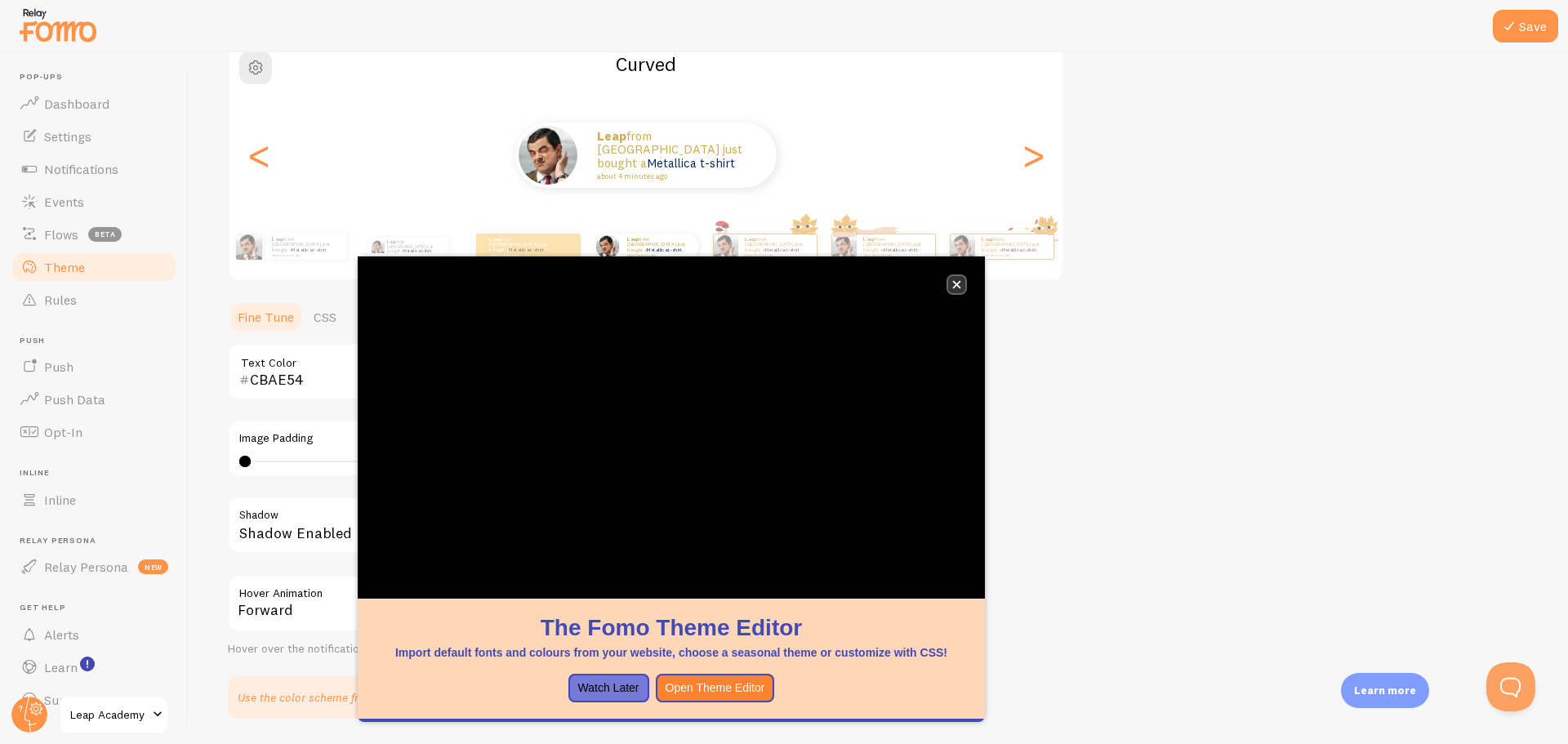
click at [955, 282] on icon "close," at bounding box center [957, 284] width 8 height 8
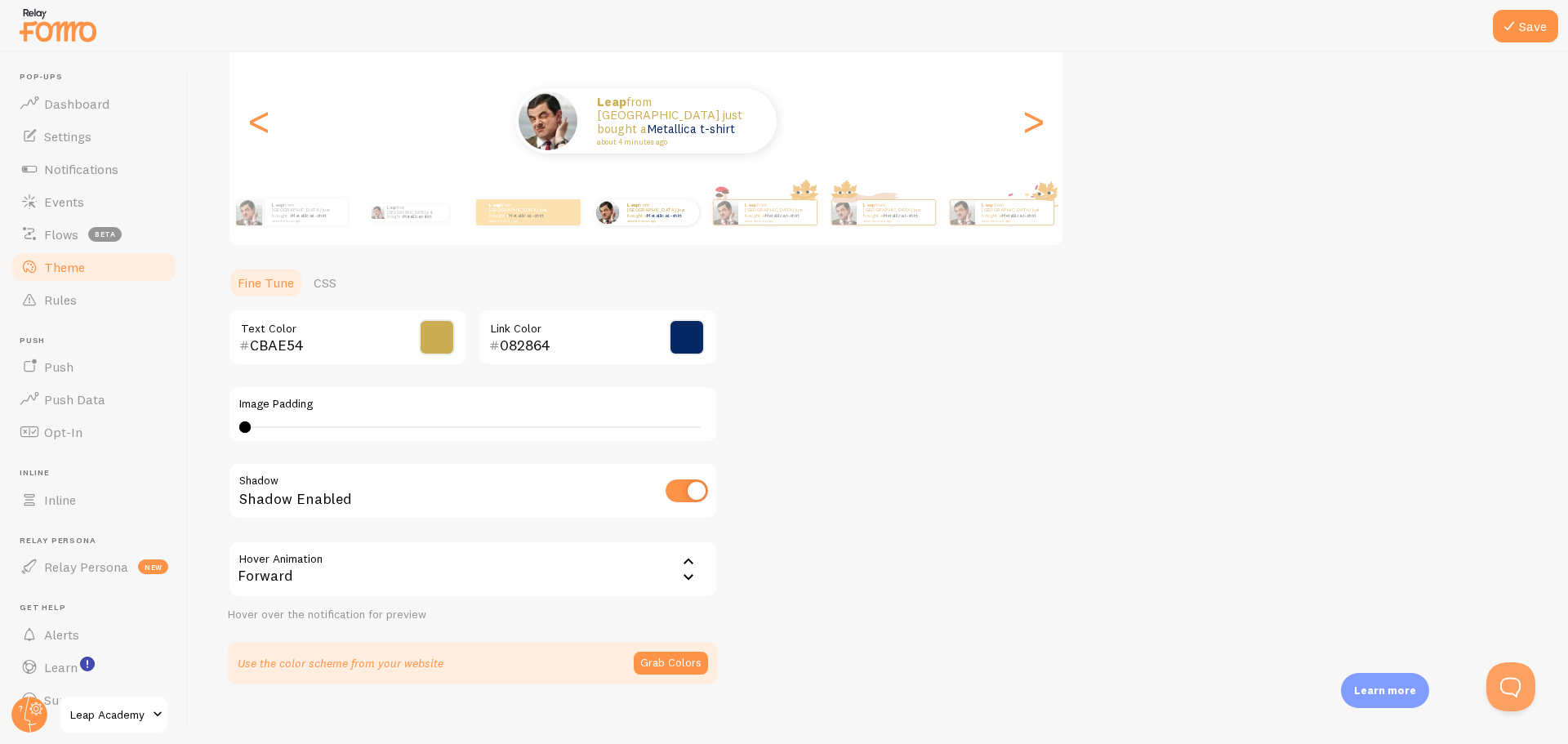
scroll to position [201, 0]
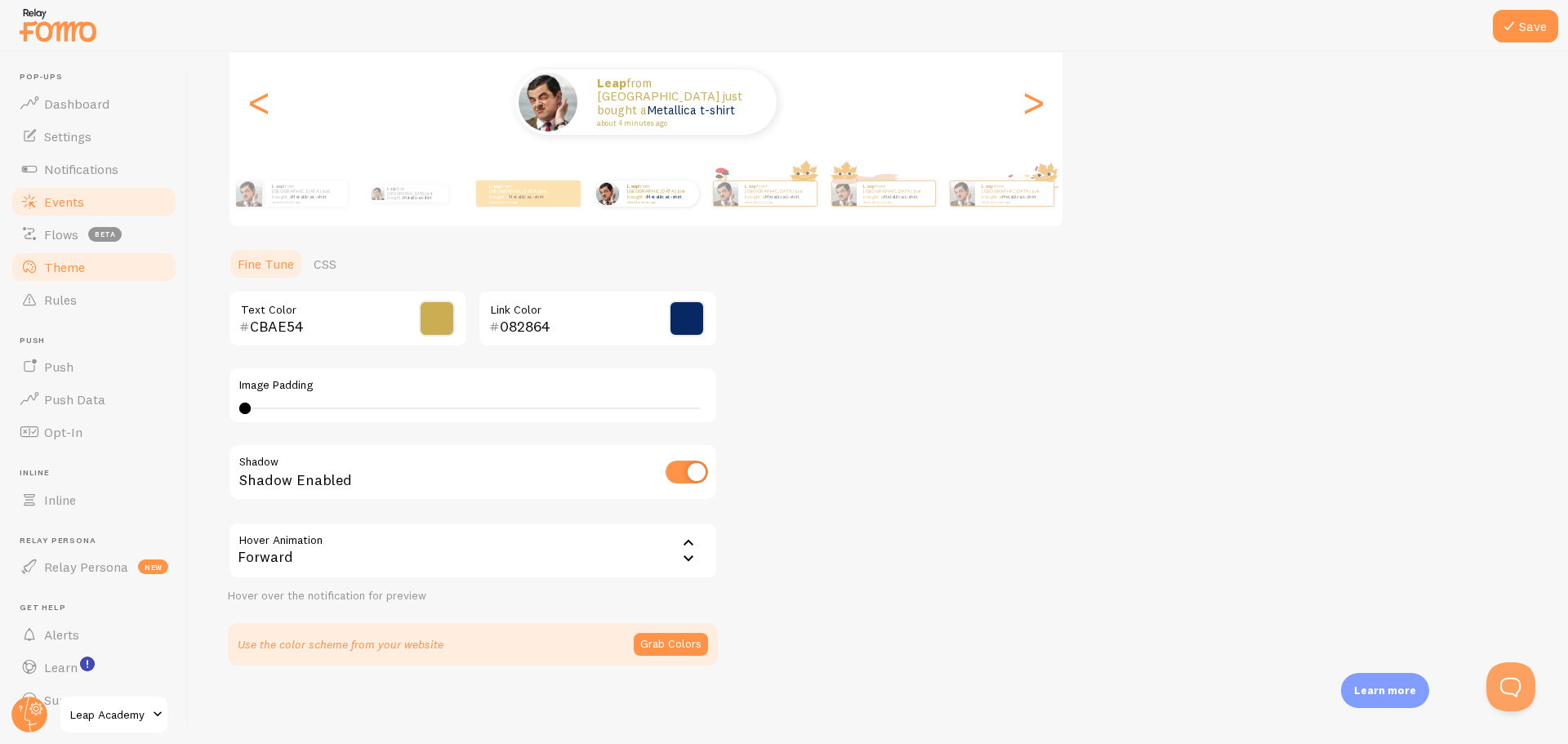
click at [62, 206] on span "Events" at bounding box center [64, 201] width 40 height 16
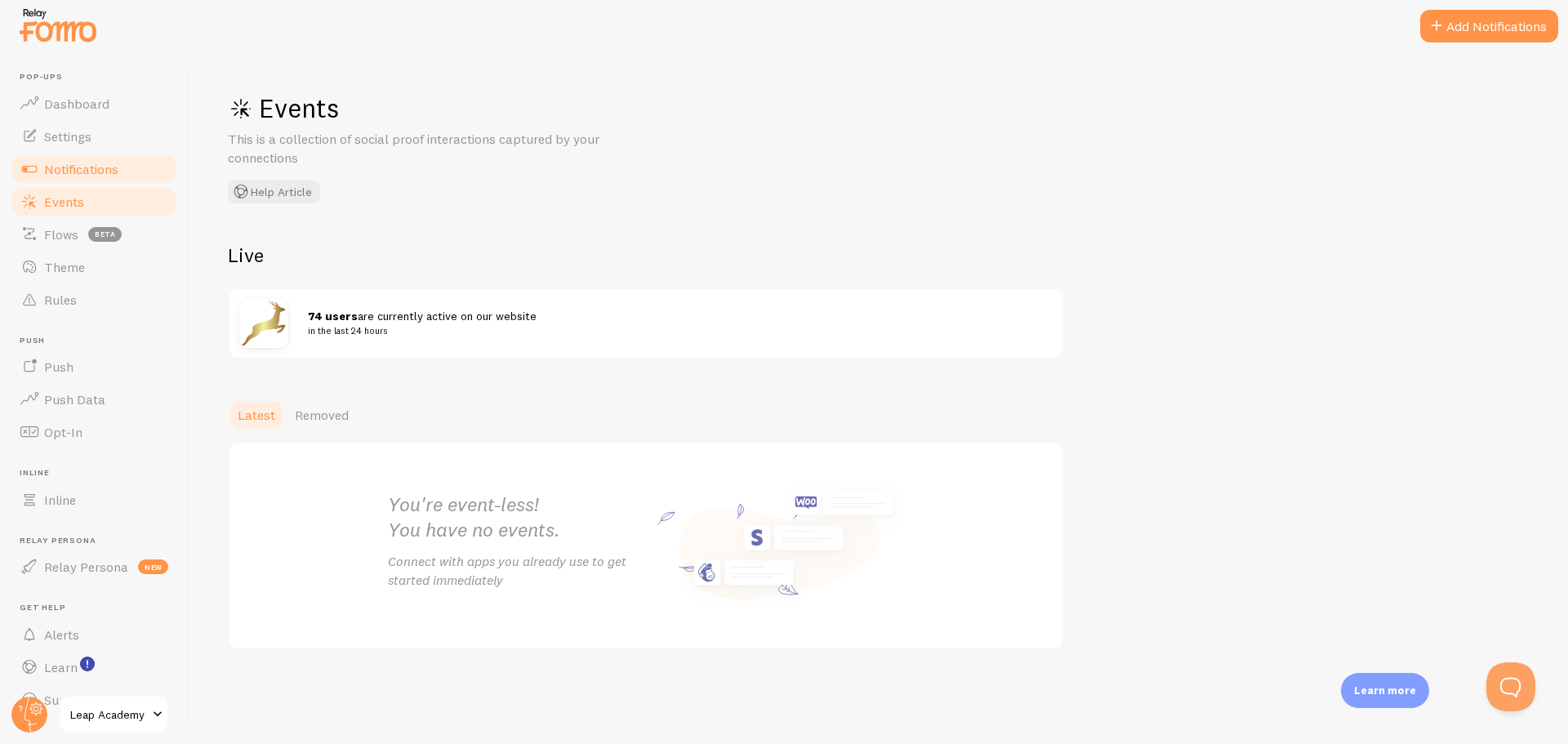
click at [66, 178] on link "Notifications" at bounding box center [94, 169] width 169 height 33
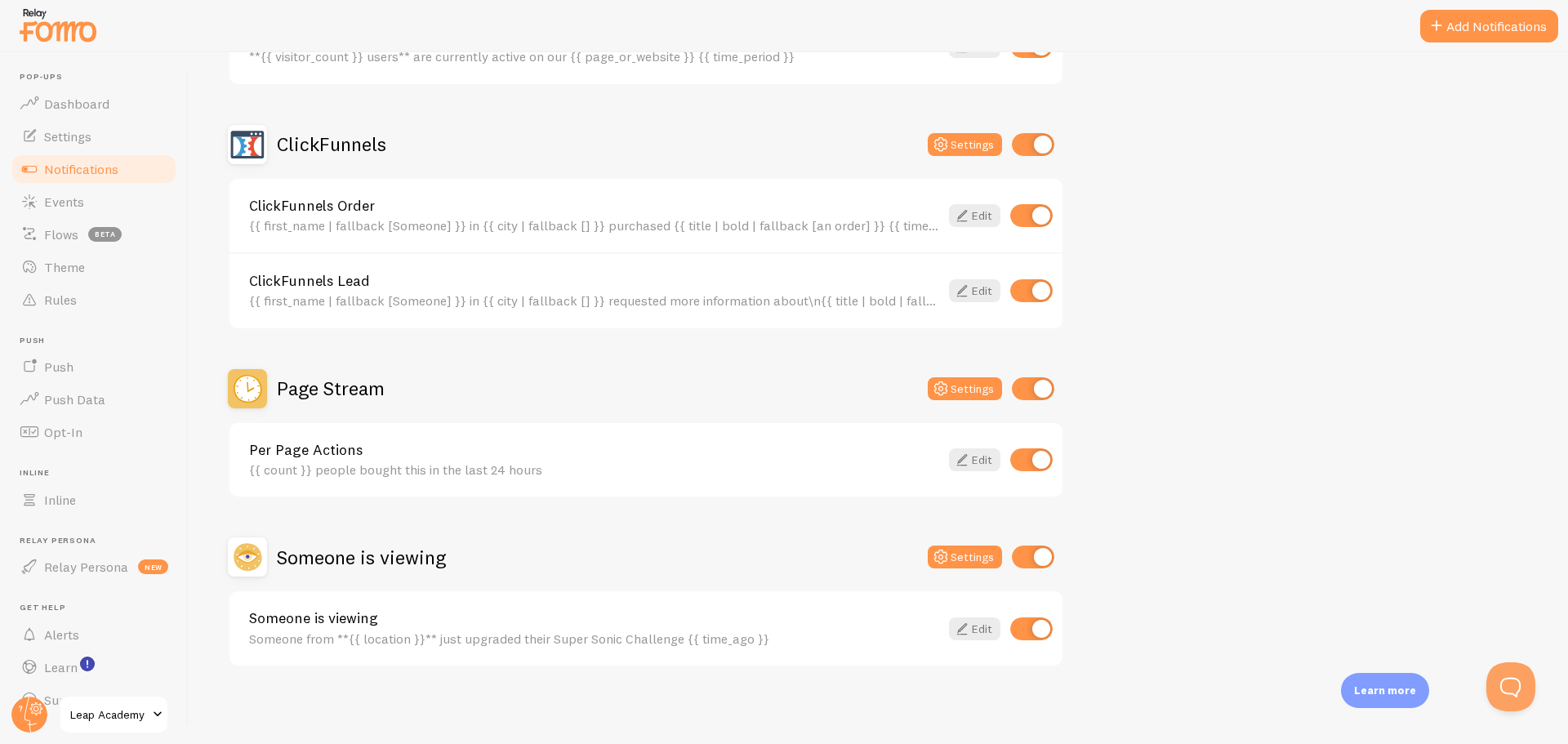
scroll to position [270, 0]
click at [963, 622] on icon at bounding box center [962, 627] width 20 height 20
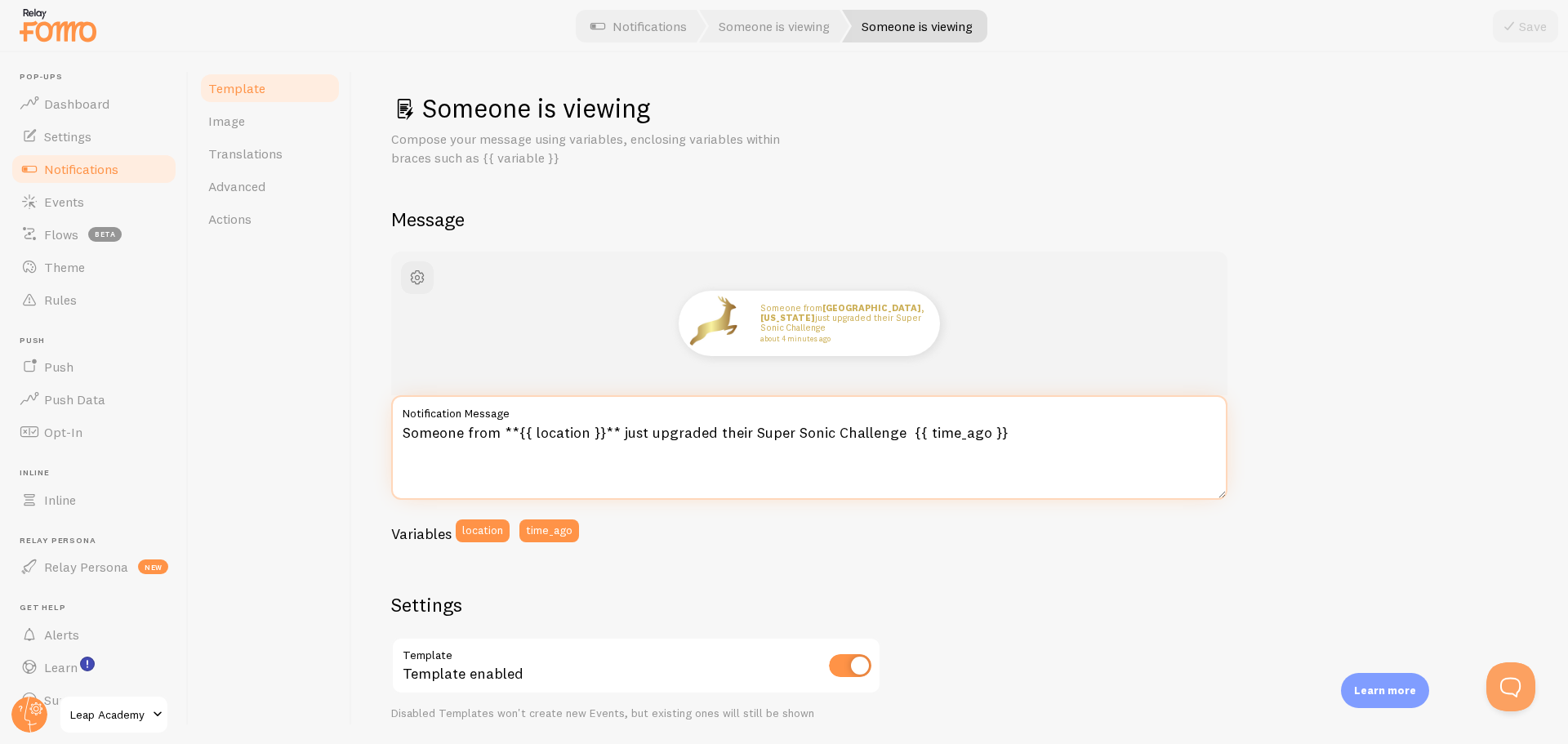
drag, startPoint x: 647, startPoint y: 434, endPoint x: 889, endPoint y: 443, distance: 242.2
click at [889, 443] on textarea "Someone from **{{ location }}** just upgraded their Super Sonic Challenge {{ ti…" at bounding box center [809, 447] width 836 height 105
type textarea "Someone from **{{ location }}** just purchases an AI Workshop Ticket {{ time_ag…"
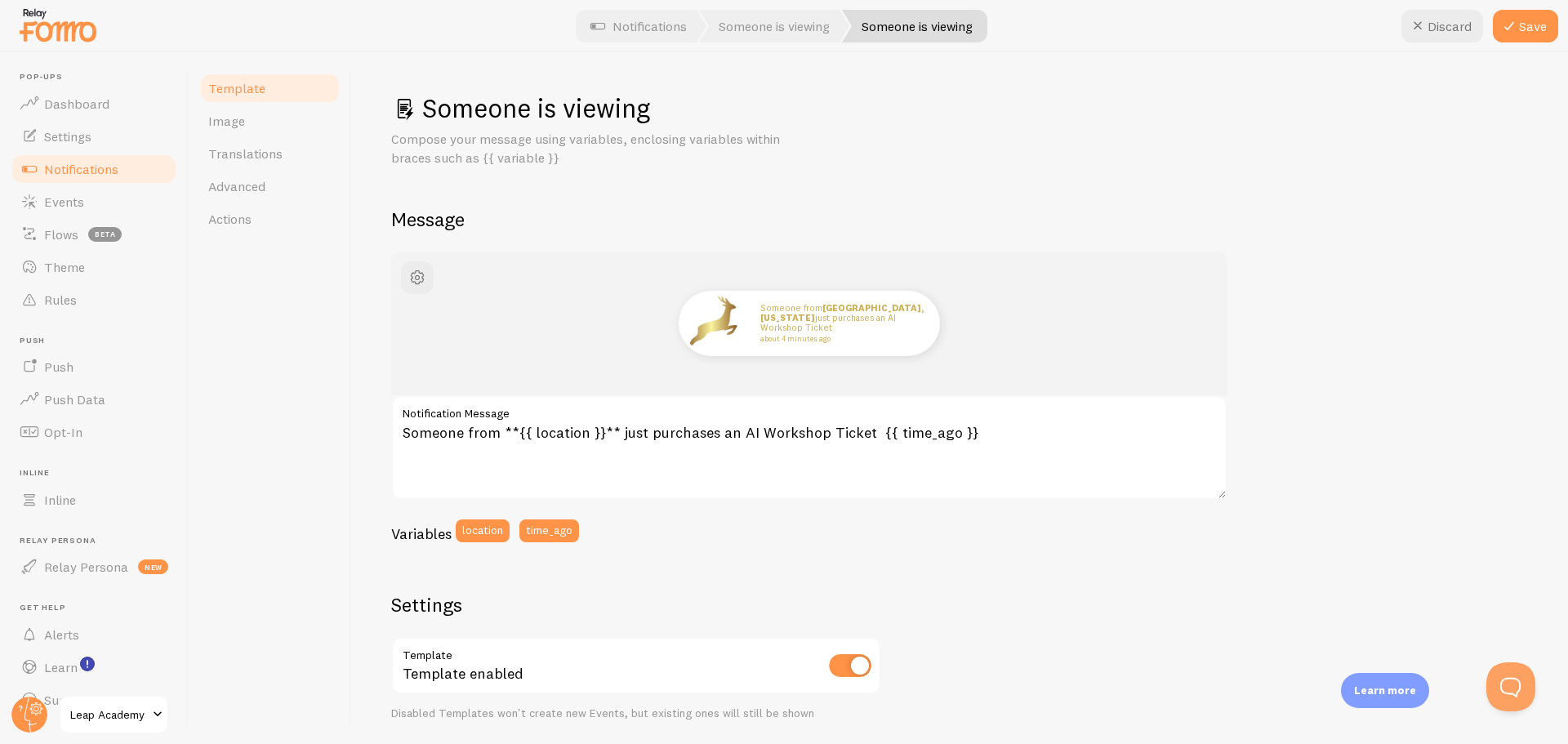
click at [908, 589] on div "Someone from [GEOGRAPHIC_DATA], [US_STATE] just purchases an AI Workshop Ticket…" at bounding box center [959, 681] width 1138 height 861
click at [1523, 17] on button "Save" at bounding box center [1526, 26] width 66 height 33
click at [238, 87] on span "Template" at bounding box center [237, 88] width 57 height 16
click at [85, 170] on span "Notifications" at bounding box center [81, 169] width 75 height 16
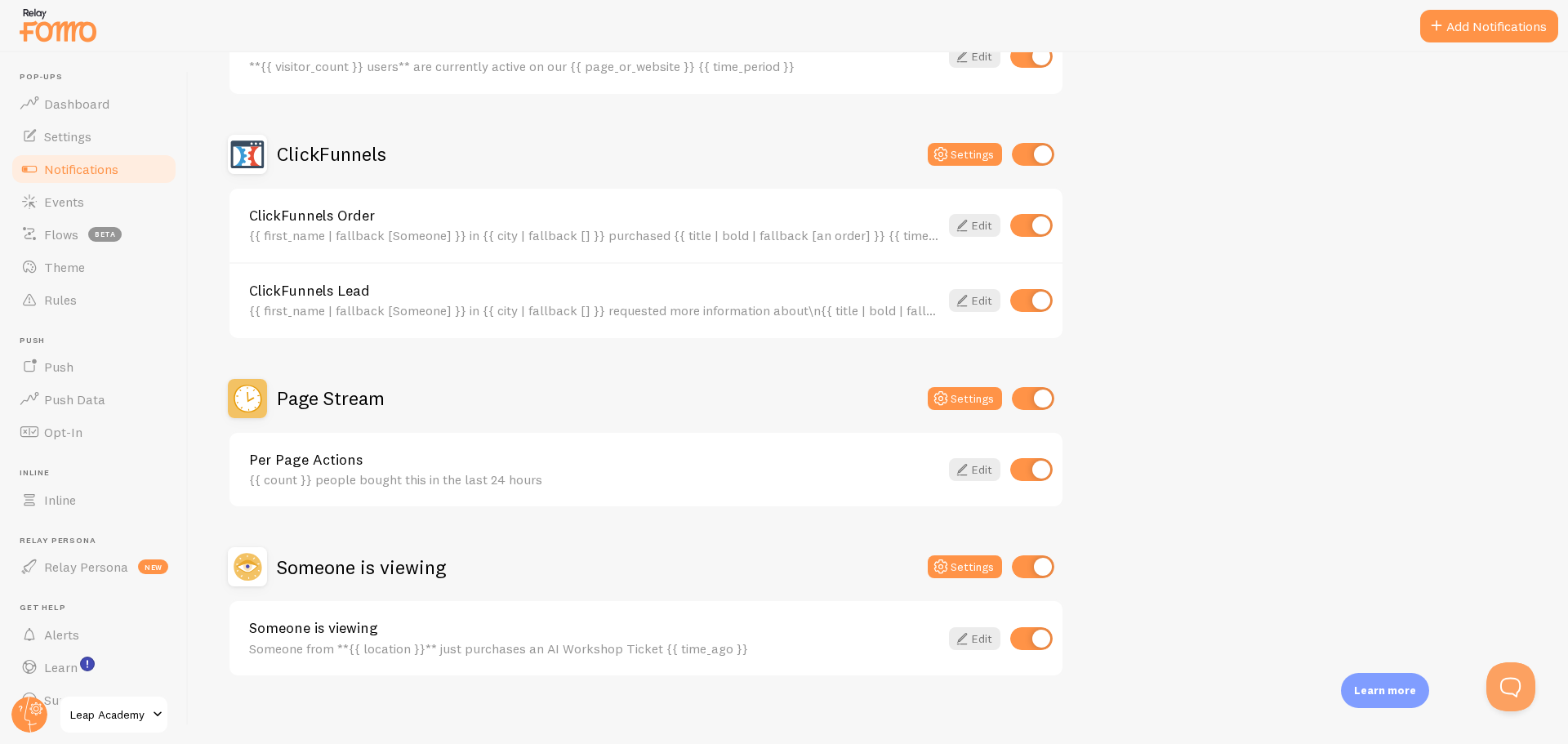
scroll to position [270, 0]
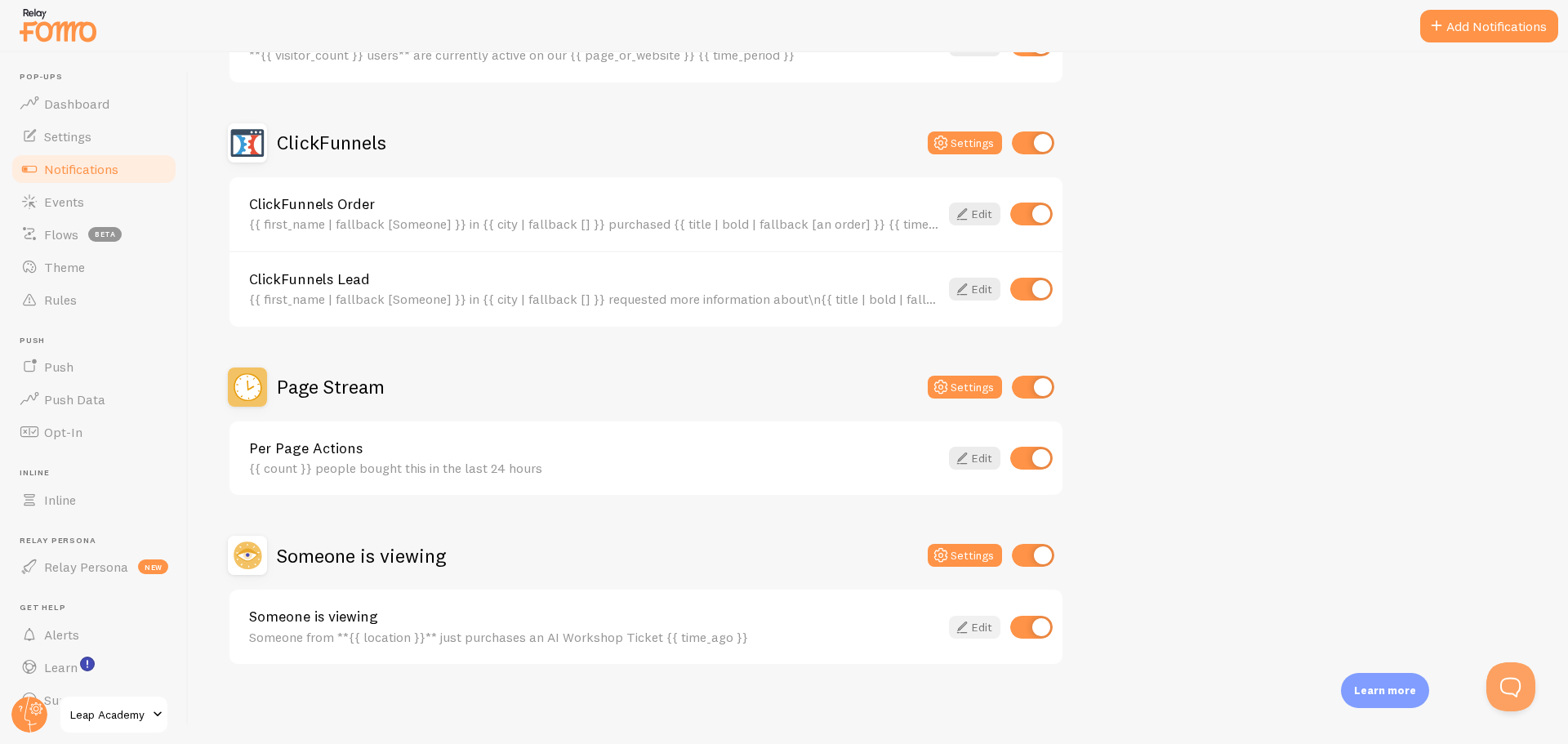
click at [979, 622] on link "Edit" at bounding box center [975, 627] width 51 height 23
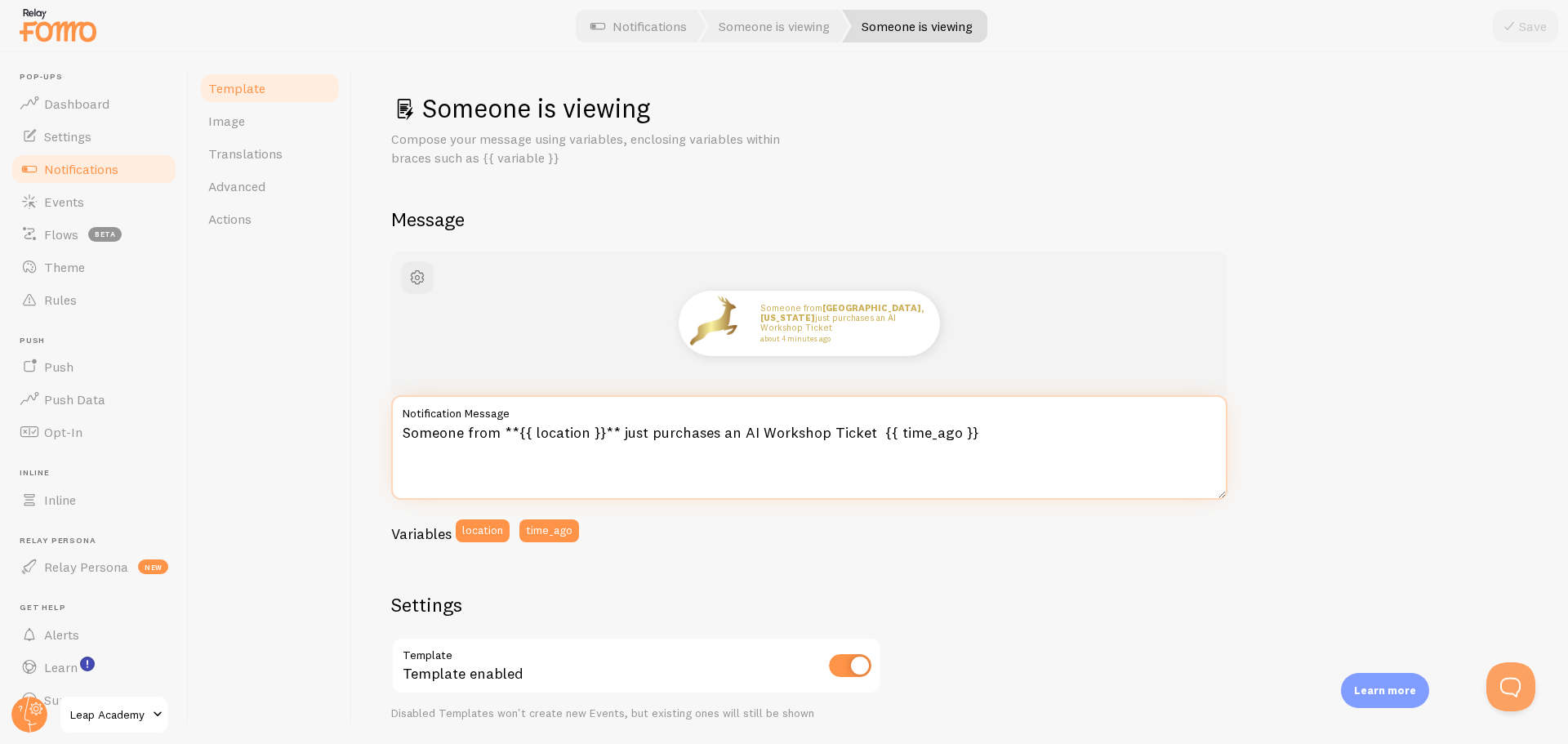
drag, startPoint x: 737, startPoint y: 430, endPoint x: 866, endPoint y: 445, distance: 129.9
click at [861, 438] on textarea "Someone from **{{ location }}** just purchases an AI Workshop Ticket {{ time_ag…" at bounding box center [809, 447] width 836 height 105
paste textarea "FOR CAREER ACCELERATION WORKSHOP"
click at [736, 430] on textarea "Someone from **{{ location }}** just purchases an AI FOR CAREER ACCELERATION WO…" at bounding box center [809, 447] width 836 height 105
click at [1017, 430] on textarea "Someone from **{{ location }}** just purchases a AI FOR CAREER ACCELERATION WOR…" at bounding box center [809, 447] width 836 height 105
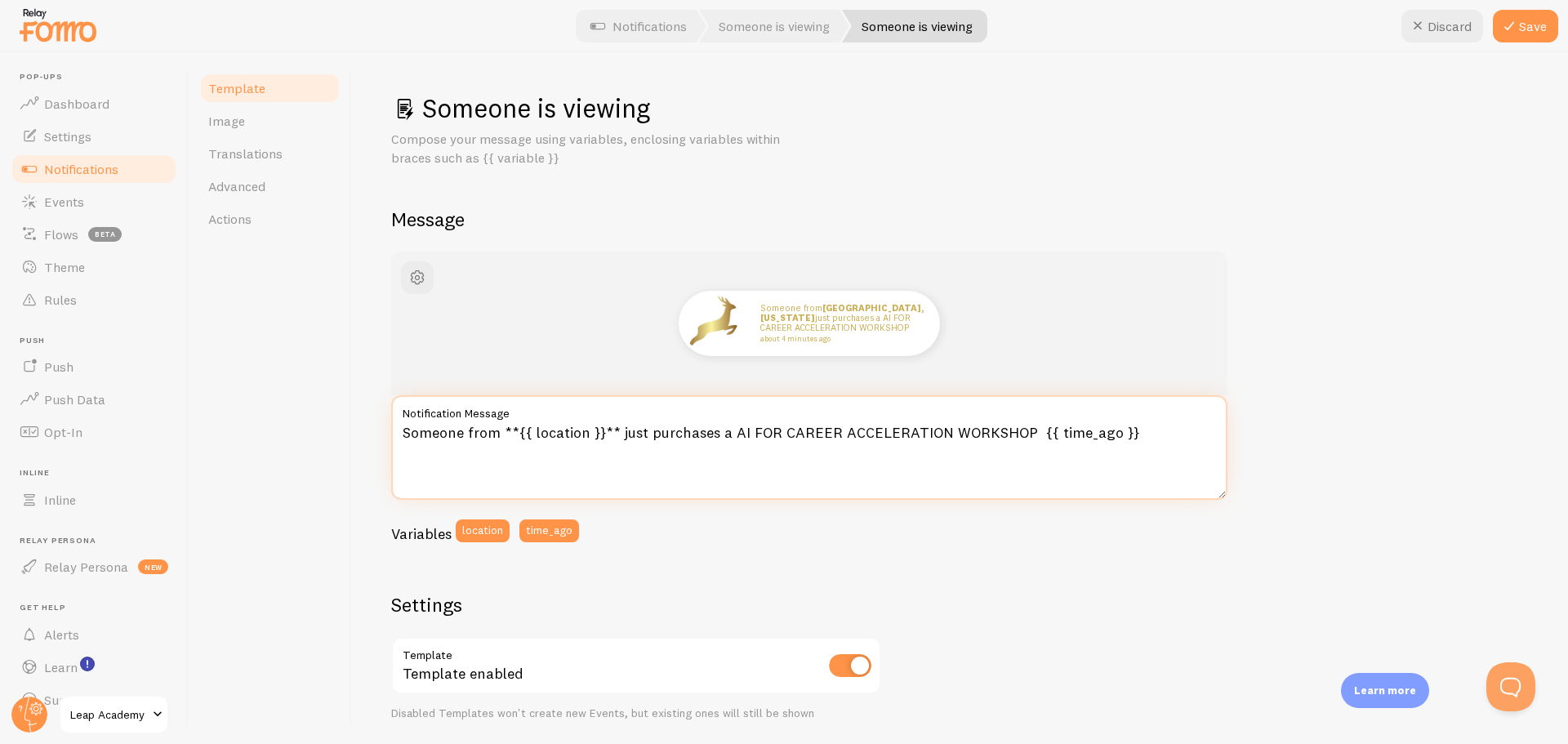
drag, startPoint x: 1020, startPoint y: 432, endPoint x: 1002, endPoint y: 430, distance: 18.1
click at [1020, 433] on textarea "Someone from **{{ location }}** just purchases a AI FOR CAREER ACCELERATION WOR…" at bounding box center [809, 447] width 836 height 105
click at [722, 438] on textarea "Someone from **{{ location }}** just purchases a AI FOR CAREER ACCELERATION WOR…" at bounding box center [809, 447] width 836 height 105
type textarea "Someone from **{{ location }}** just purchases an AI FOR CAREER ACCELERATION WO…"
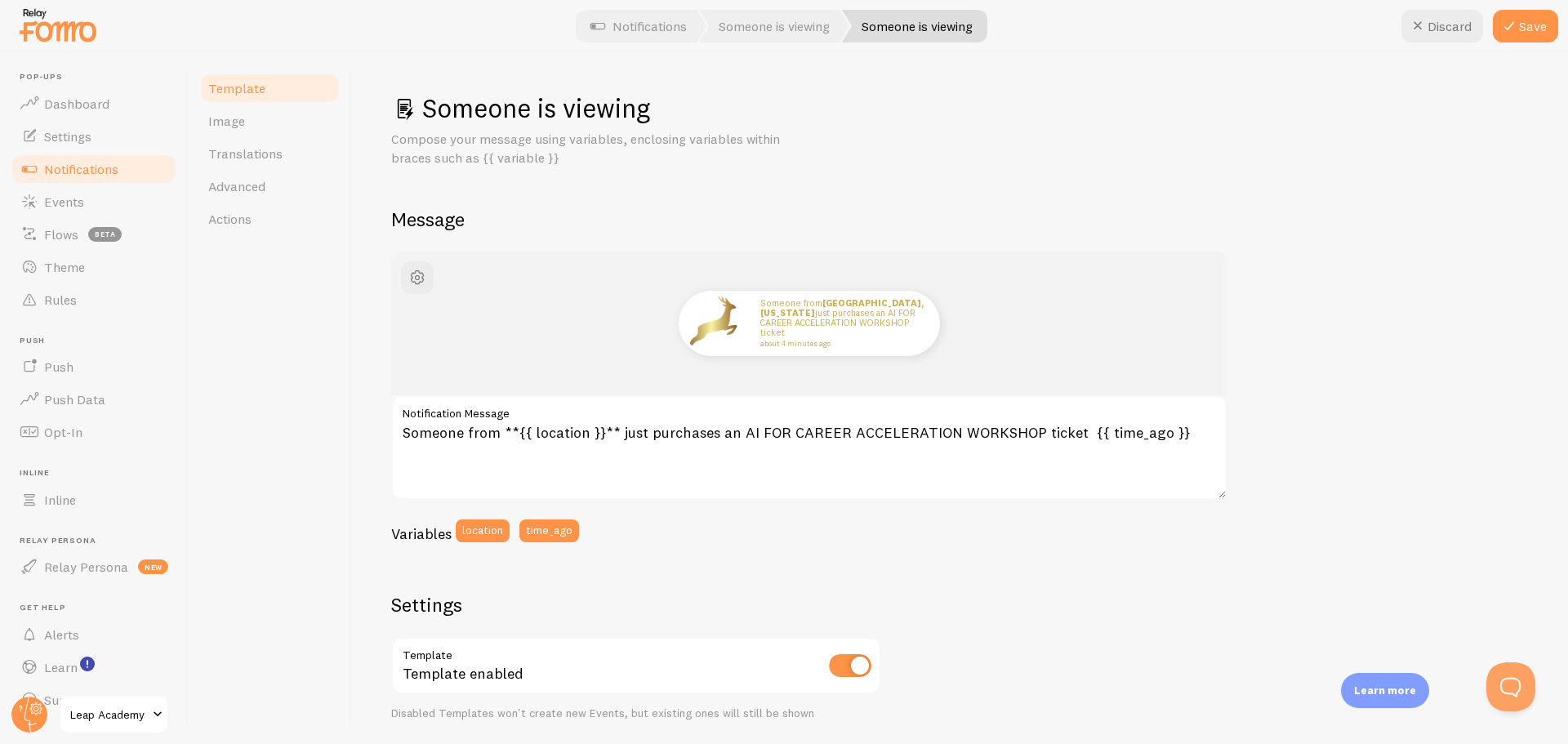
click at [1029, 545] on div "Variables location time_ago" at bounding box center [809, 536] width 836 height 35
click at [1512, 27] on icon at bounding box center [1510, 26] width 20 height 20
click at [70, 97] on span "Dashboard" at bounding box center [77, 104] width 66 height 16
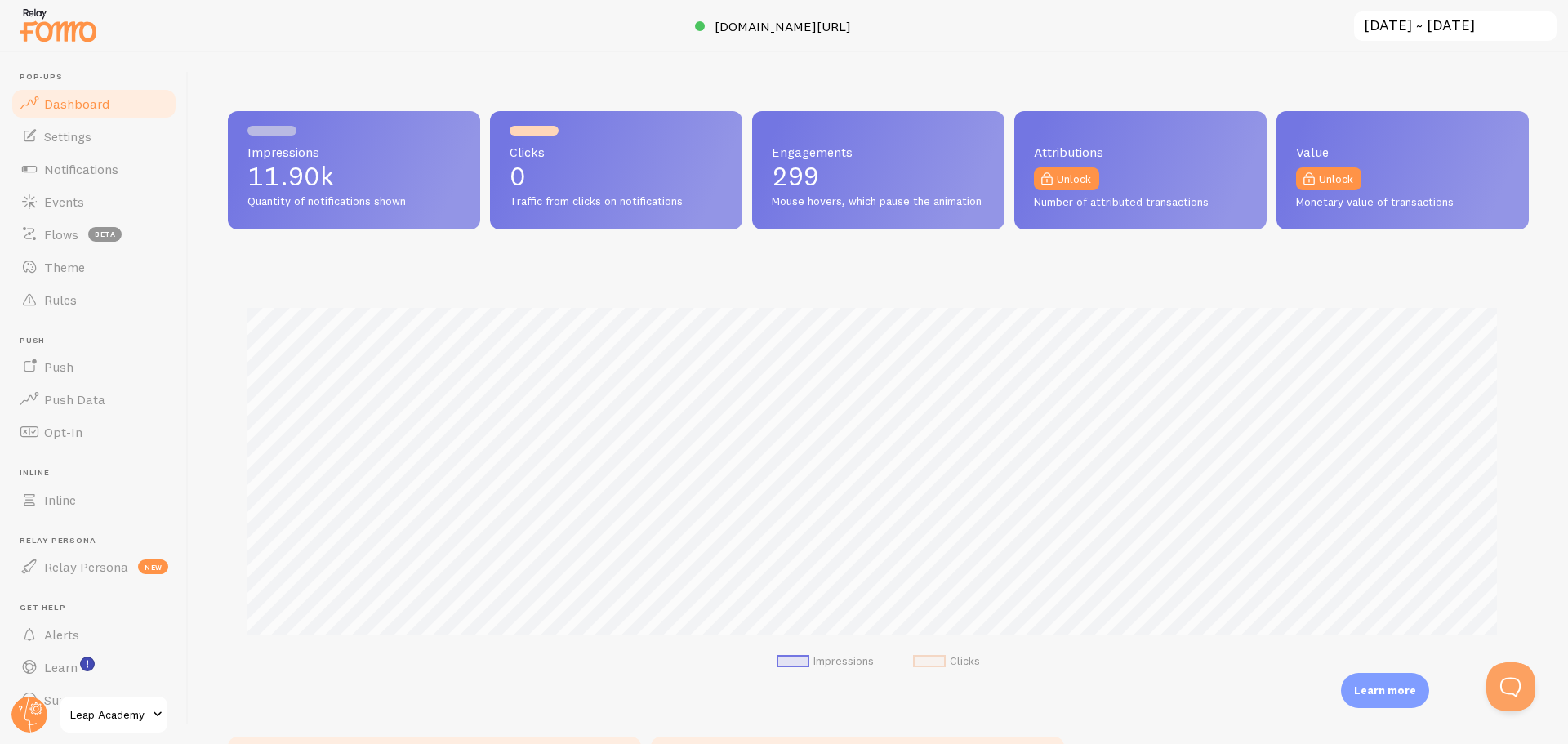
scroll to position [429, 1289]
click at [57, 143] on span "Settings" at bounding box center [67, 137] width 47 height 16
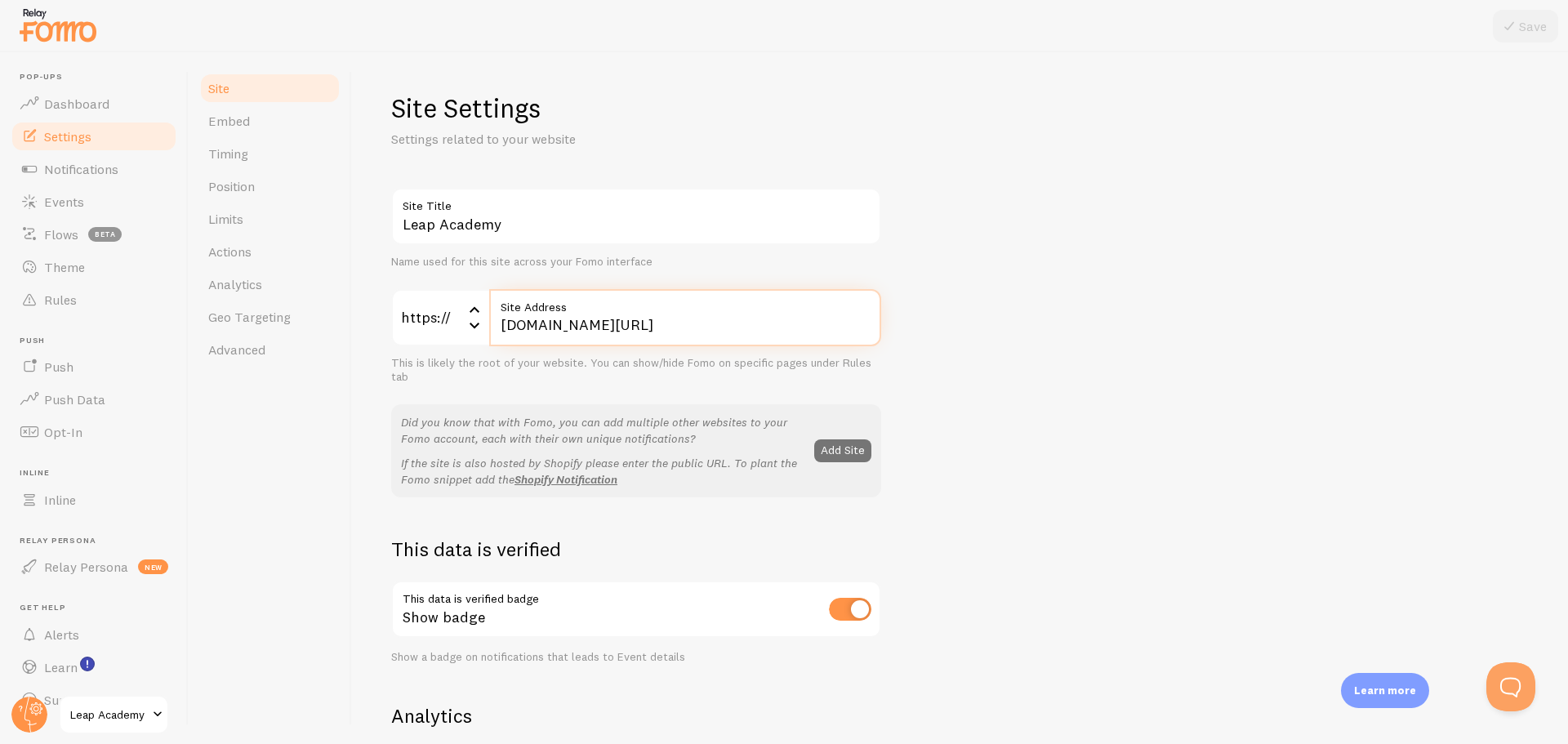
drag, startPoint x: 788, startPoint y: 324, endPoint x: 476, endPoint y: 325, distance: 312.0
click at [472, 324] on div "https:// https:// https:// http:// [DOMAIN_NAME][URL] Site Address" at bounding box center [636, 317] width 490 height 57
paste input "[DOMAIN_NAME][URL]"
type input "[DOMAIN_NAME][URL]"
click at [1520, 20] on button "Save" at bounding box center [1526, 26] width 66 height 33
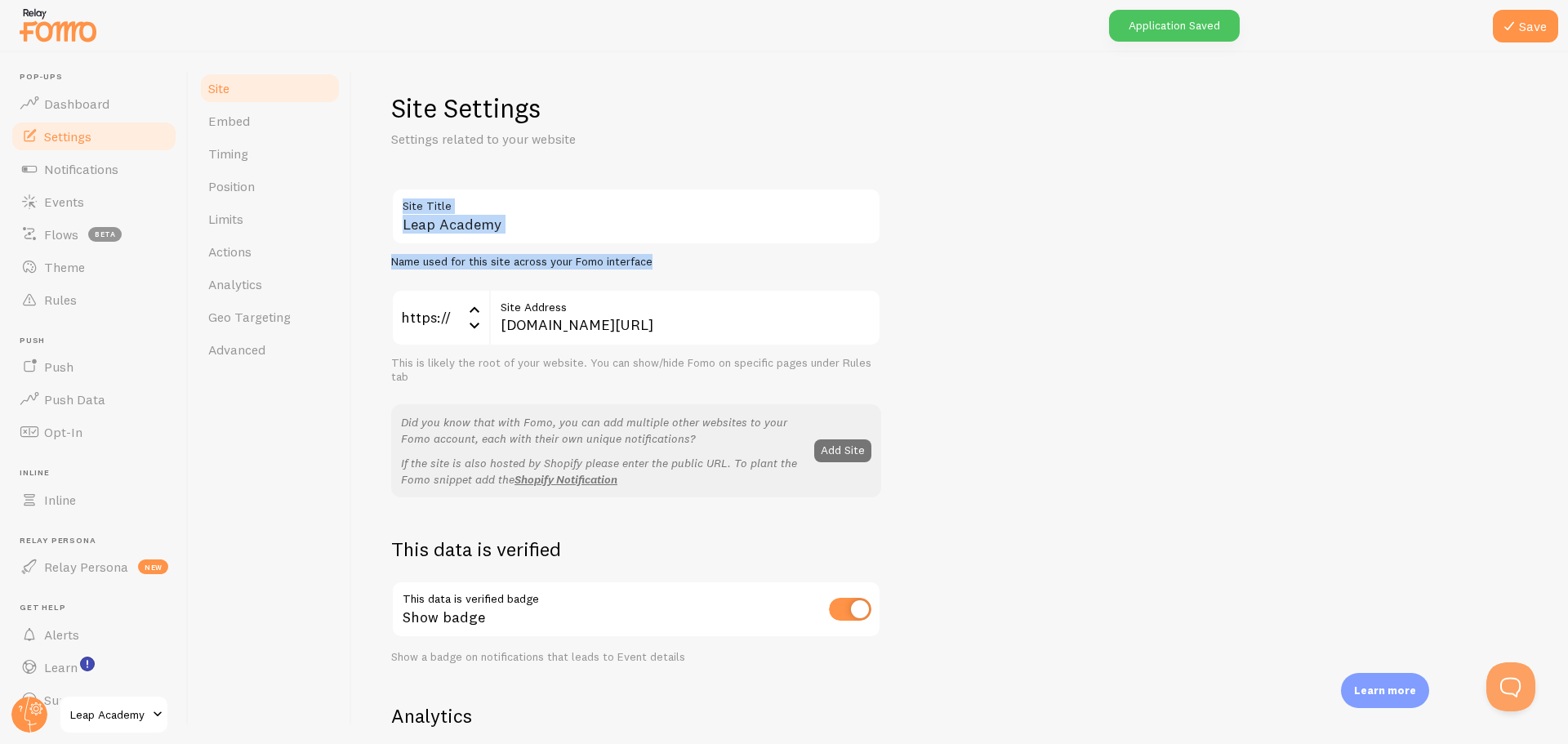
click at [1076, 241] on div "Leap Academy Site Title Name used for this site across your Fomo interface http…" at bounding box center [959, 739] width 1138 height 1105
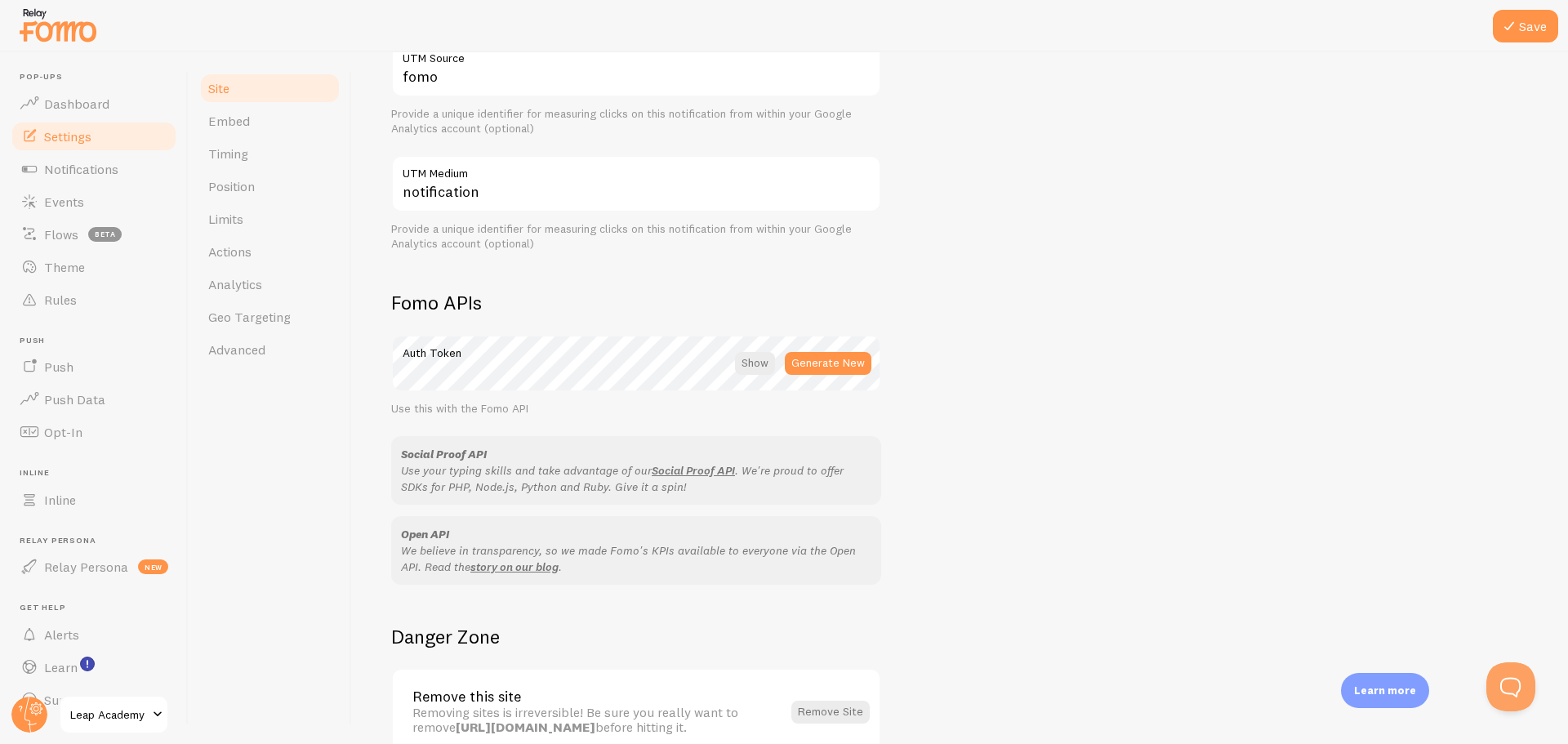
scroll to position [798, 0]
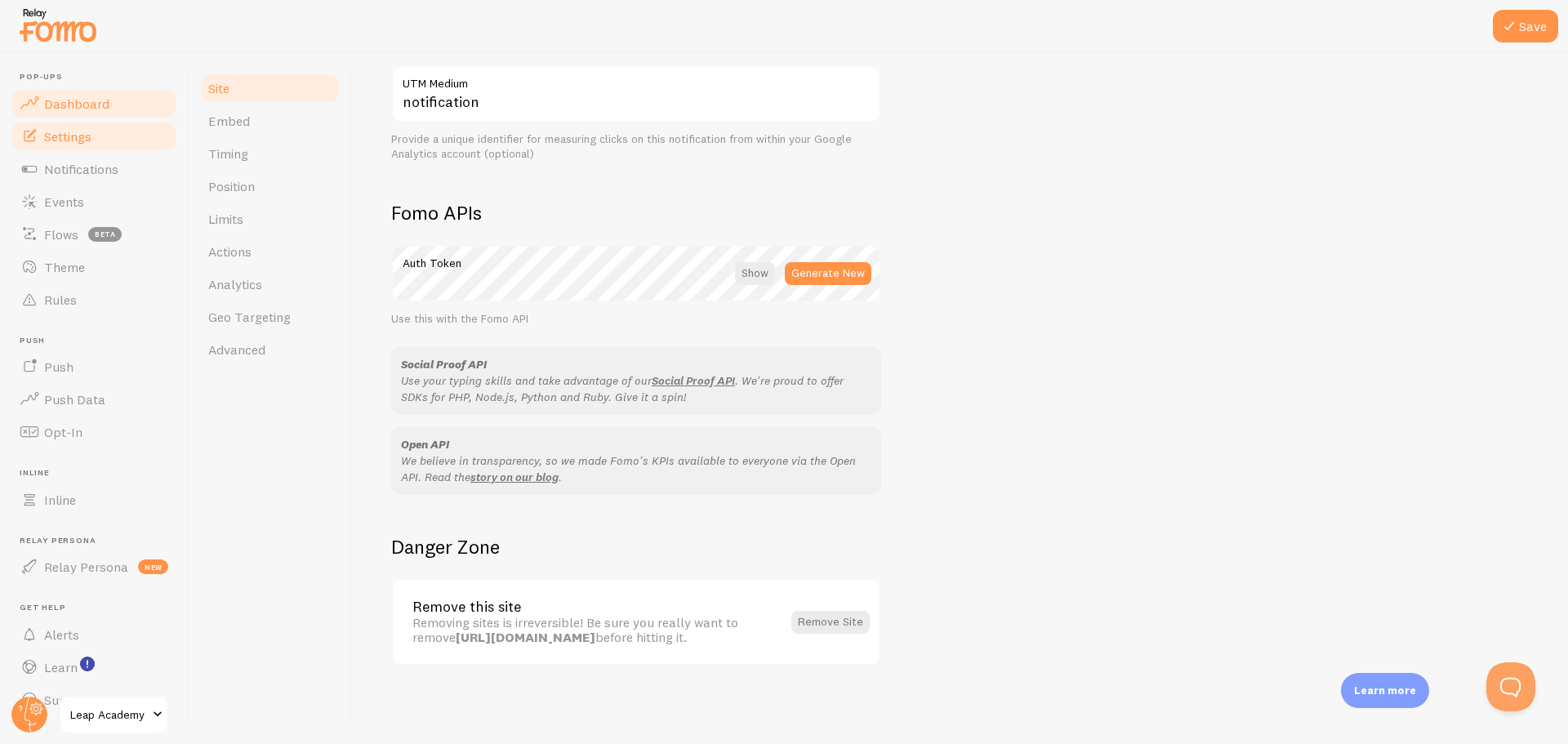
click at [62, 110] on span "Dashboard" at bounding box center [77, 104] width 66 height 16
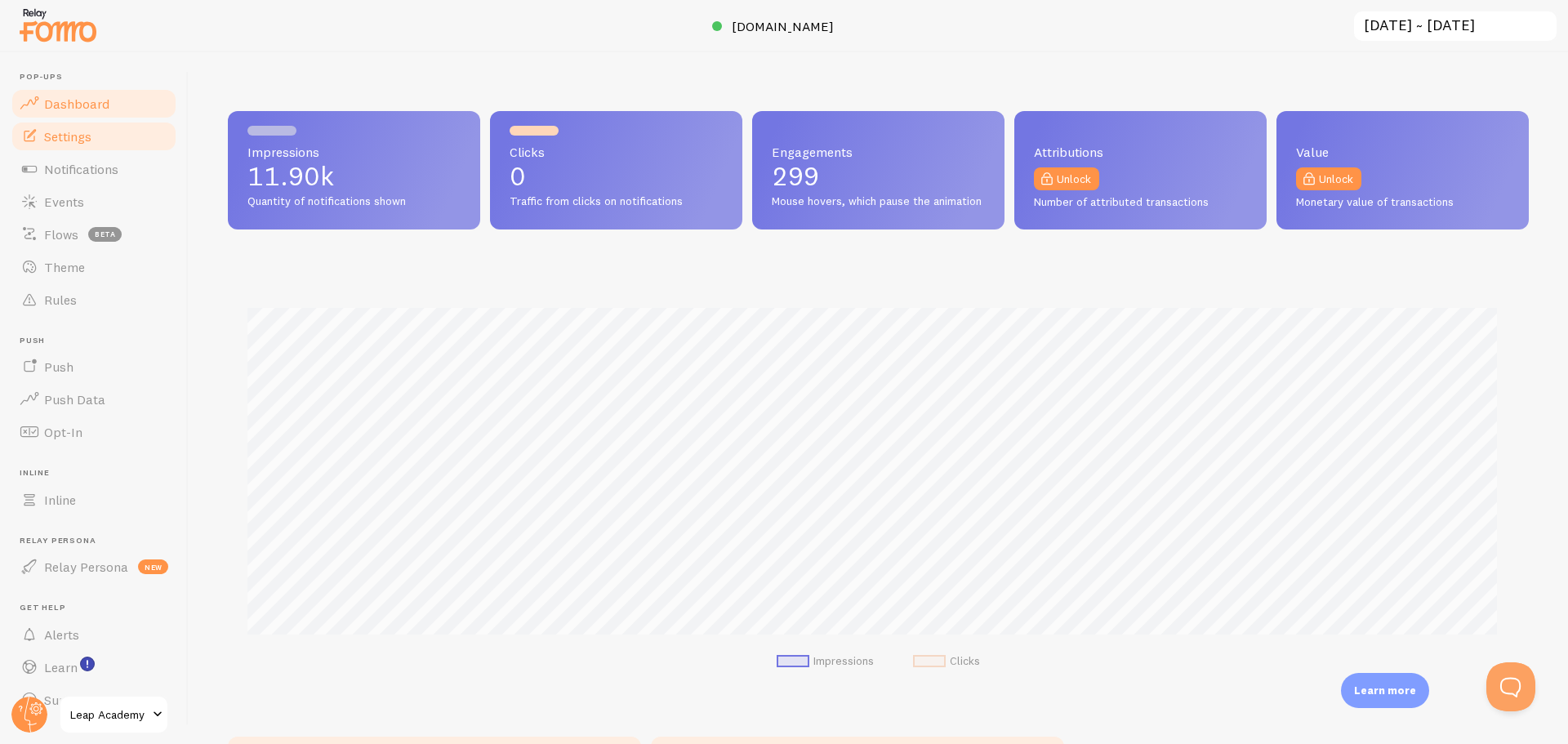
click at [81, 133] on span "Settings" at bounding box center [67, 137] width 47 height 16
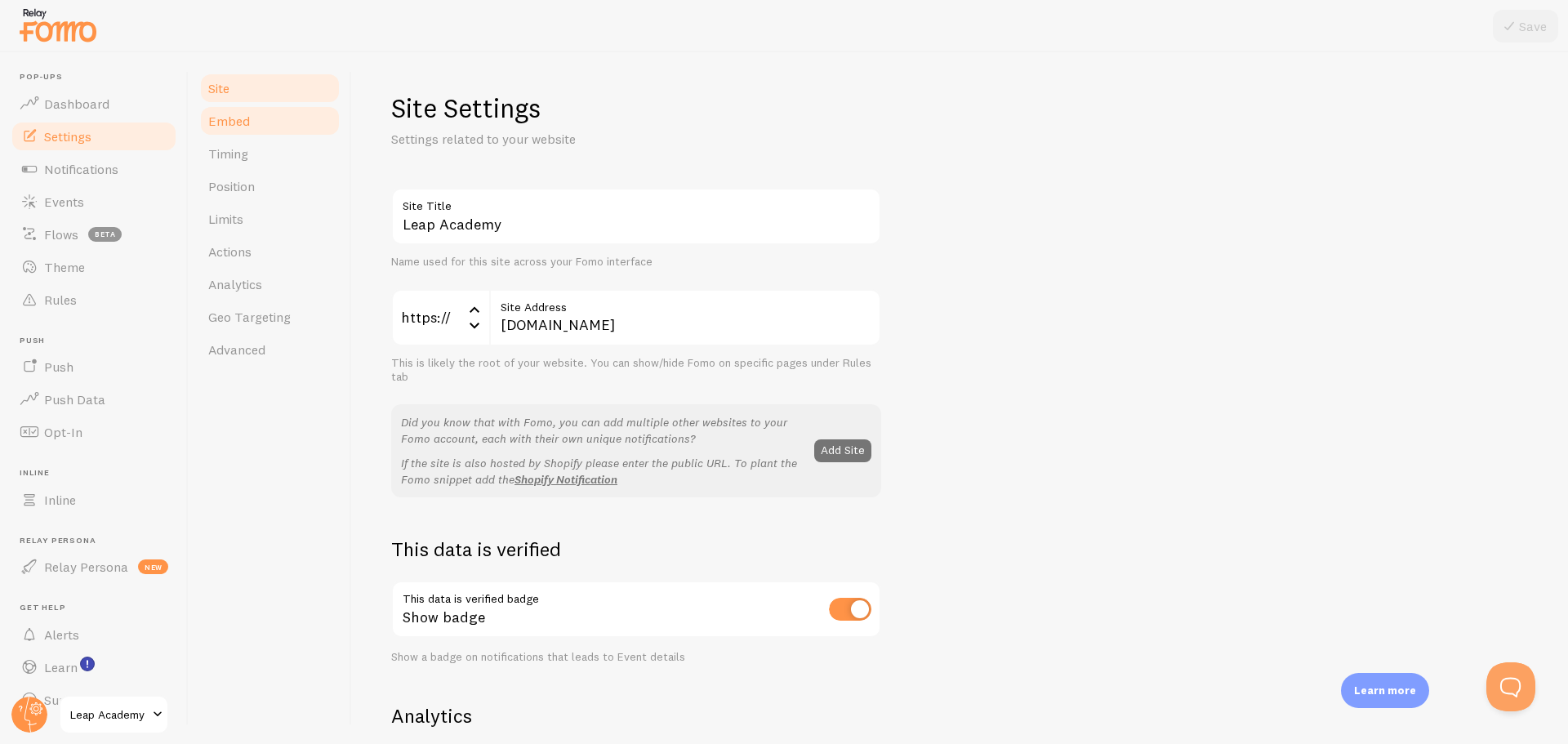
click at [235, 130] on link "Embed" at bounding box center [270, 121] width 143 height 33
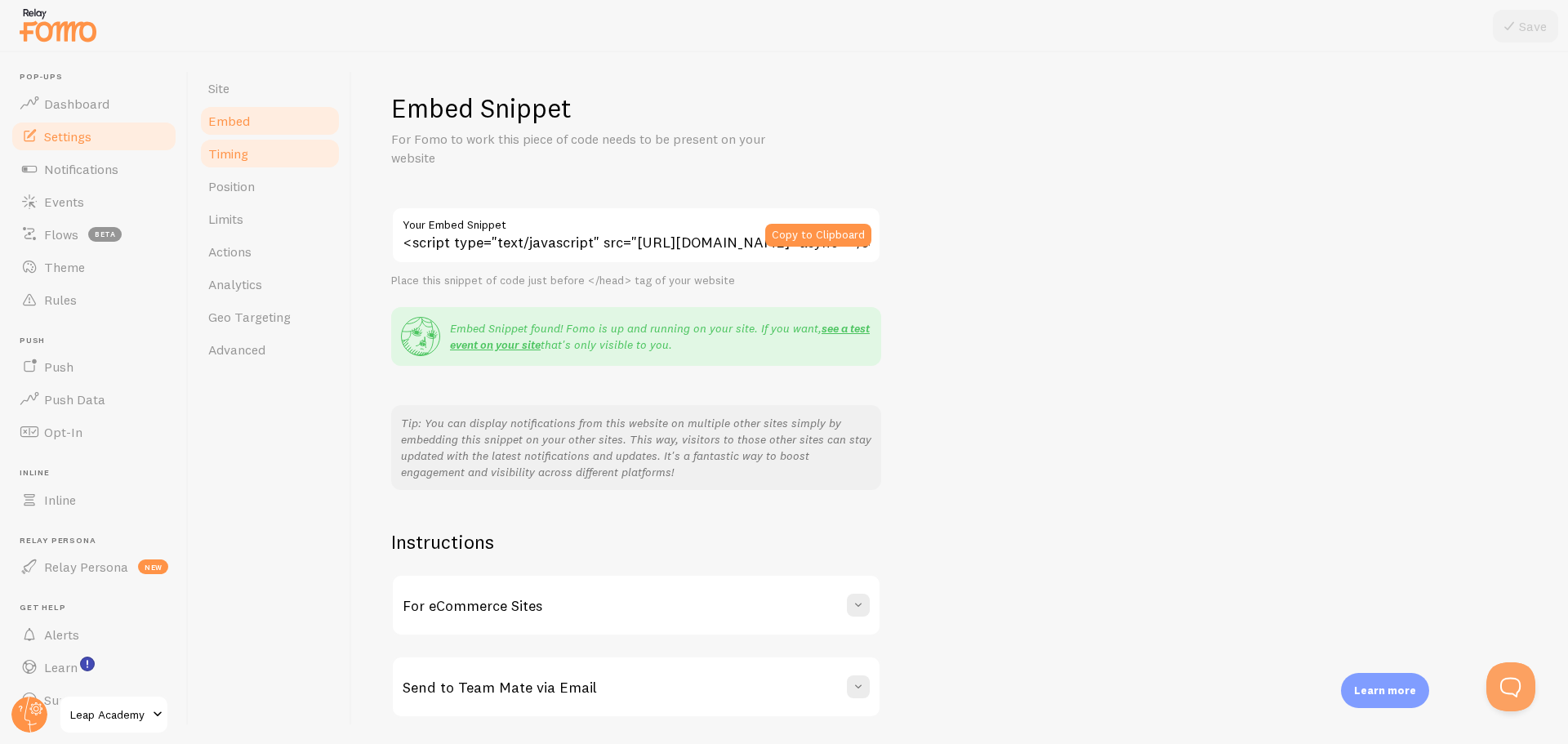
click at [220, 147] on span "Timing" at bounding box center [229, 154] width 40 height 16
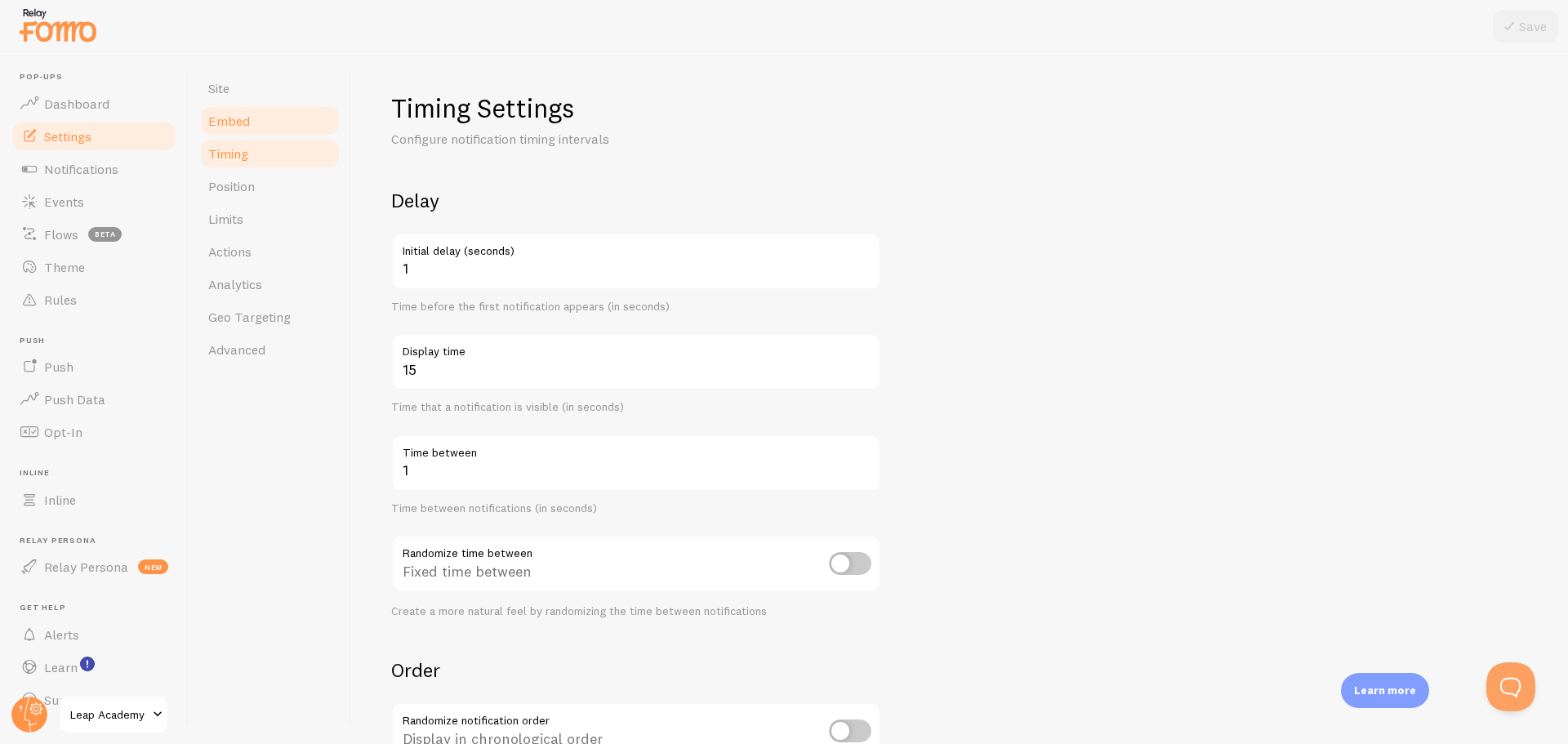
click at [232, 127] on span "Embed" at bounding box center [230, 121] width 42 height 16
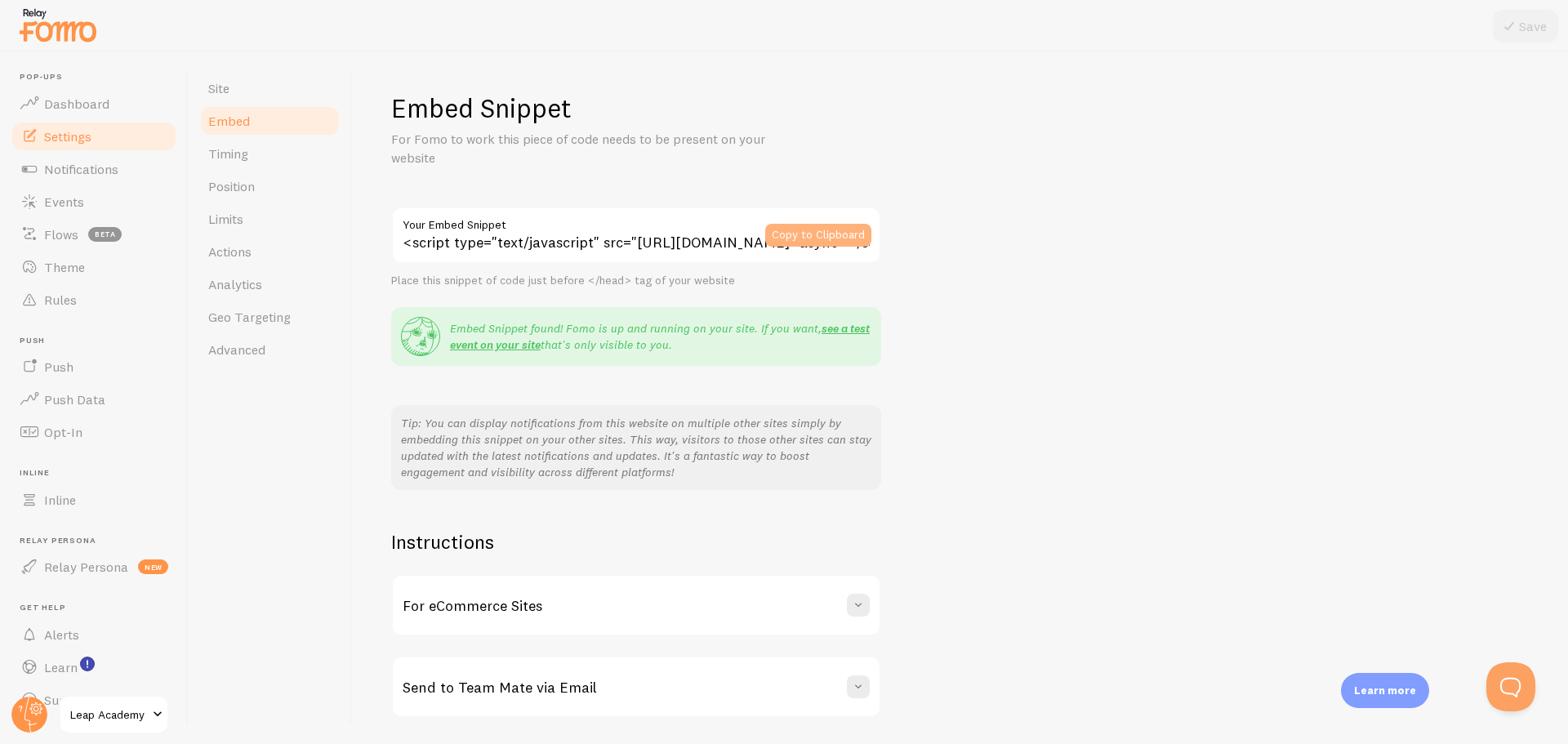
click at [819, 231] on button "Copy to Clipboard" at bounding box center [818, 235] width 107 height 23
